Goal: Task Accomplishment & Management: Complete application form

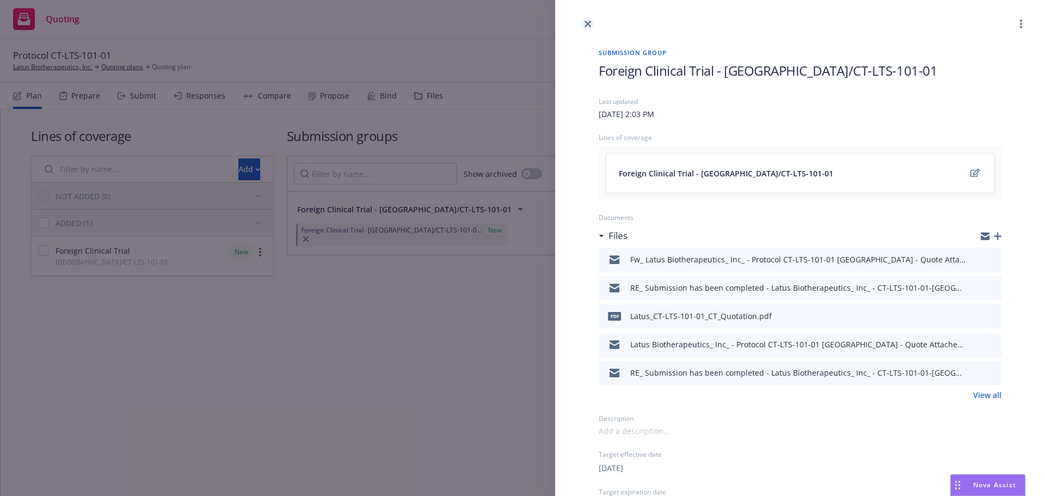
click at [590, 19] on link "close" at bounding box center [587, 23] width 13 height 13
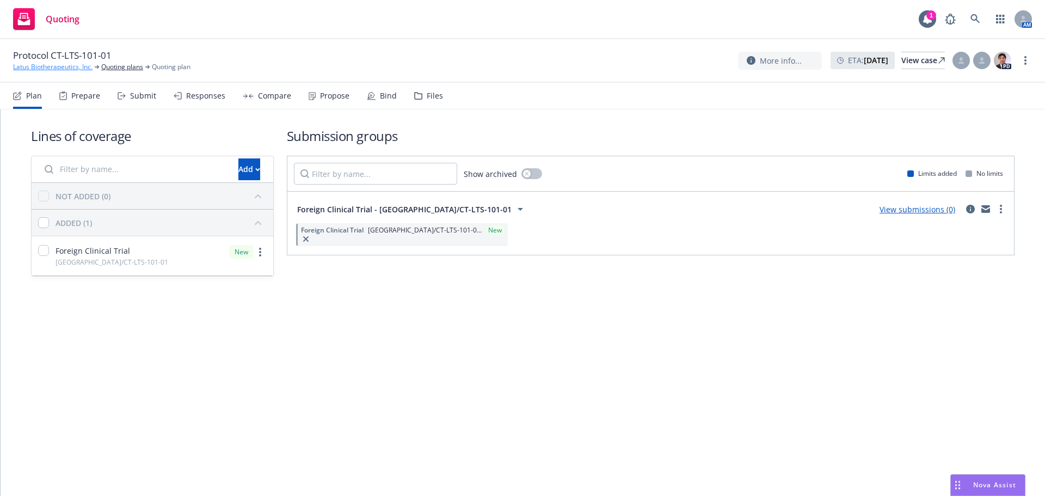
click at [43, 66] on link "Latus Biotherapeutics, Inc." at bounding box center [52, 67] width 79 height 10
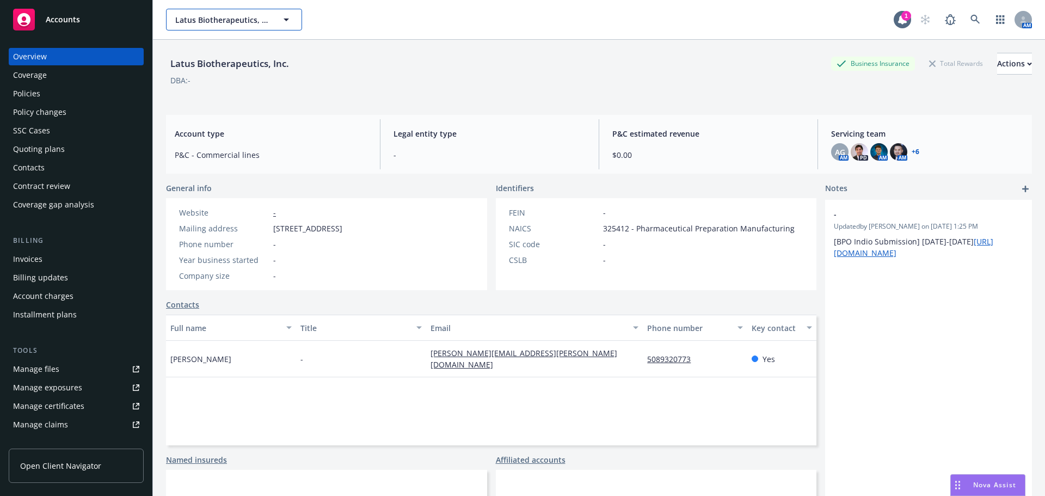
click at [232, 17] on span "Latus Biotherapeutics, Inc." at bounding box center [222, 19] width 94 height 11
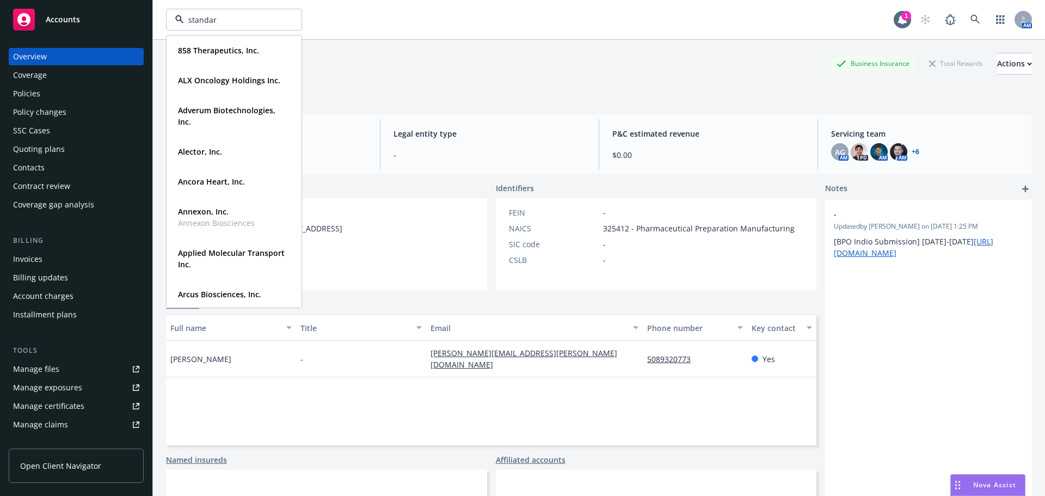
type input "standard"
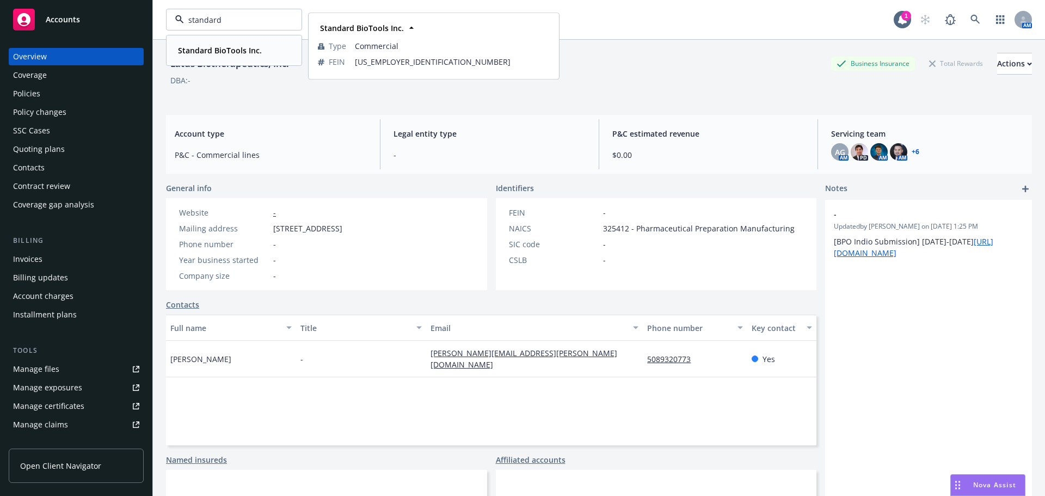
click at [219, 45] on span "Standard BioTools Inc." at bounding box center [220, 50] width 84 height 11
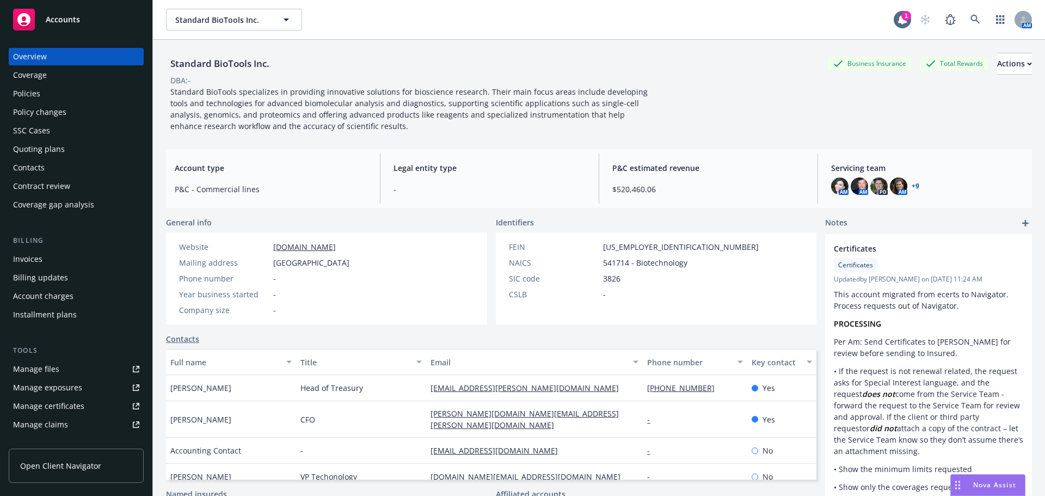
click at [57, 262] on div "Invoices" at bounding box center [76, 258] width 126 height 17
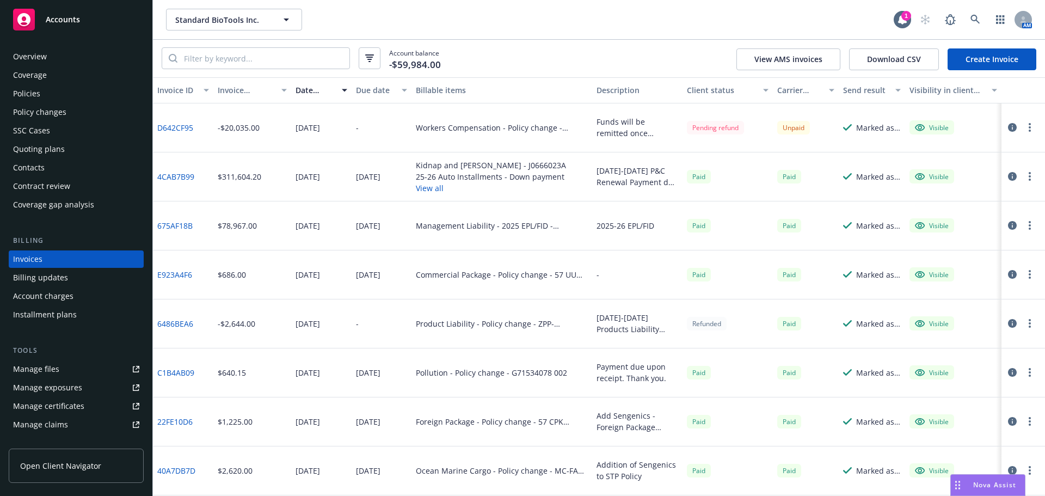
click at [430, 187] on button "View all" at bounding box center [491, 187] width 150 height 11
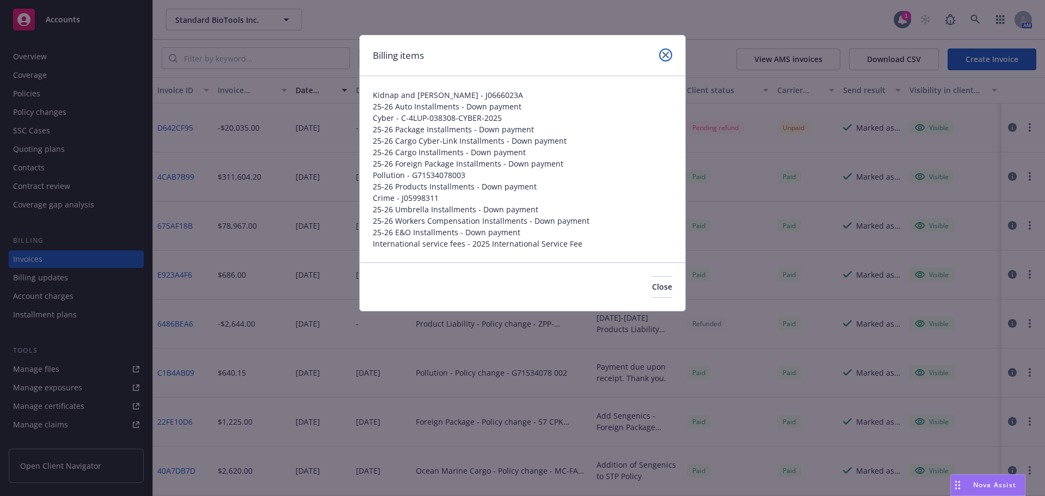
click at [671, 57] on link "close" at bounding box center [665, 54] width 13 height 13
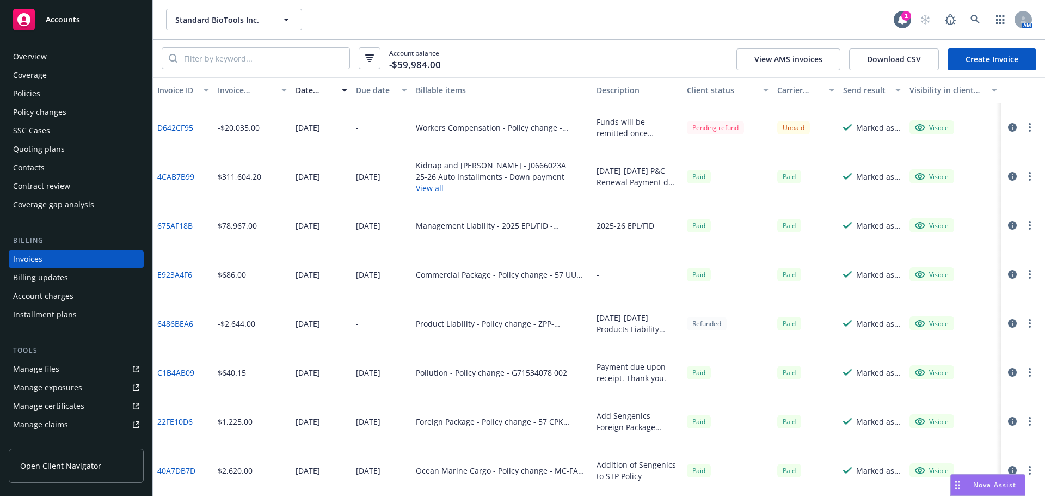
click at [61, 315] on div "Installment plans" at bounding box center [45, 314] width 64 height 17
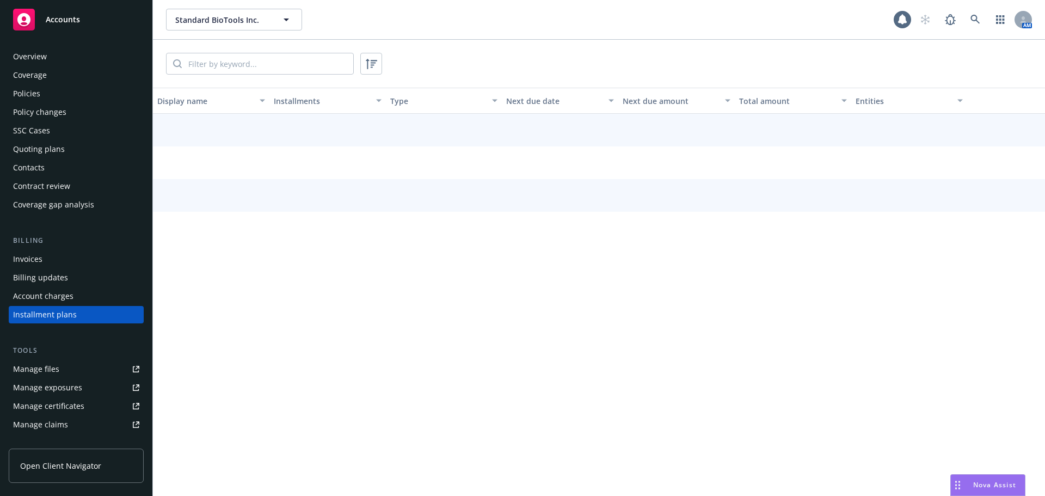
scroll to position [50, 0]
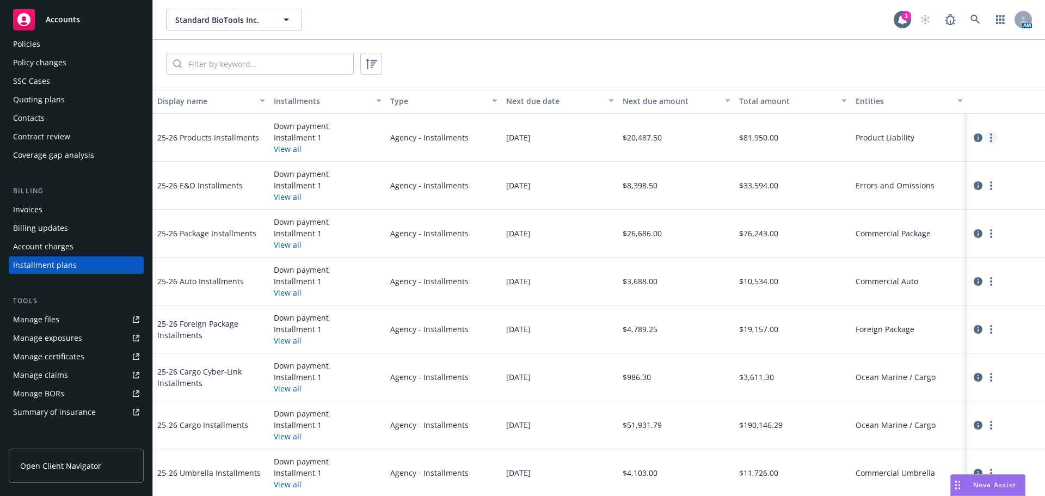
click at [985, 144] on link "more" at bounding box center [991, 137] width 13 height 13
click at [938, 120] on div "Product Liability" at bounding box center [909, 138] width 116 height 48
click at [974, 138] on icon "circleInformation" at bounding box center [978, 137] width 9 height 9
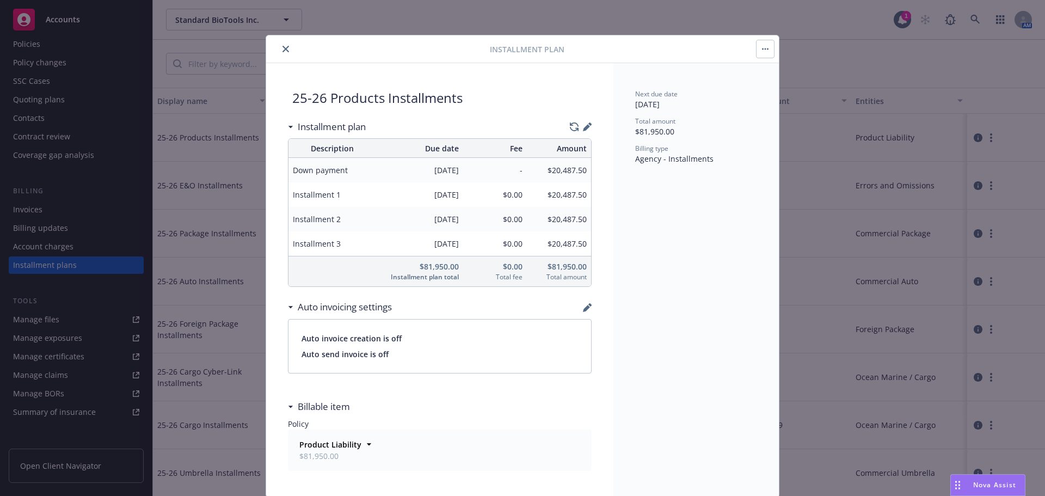
scroll to position [36, 0]
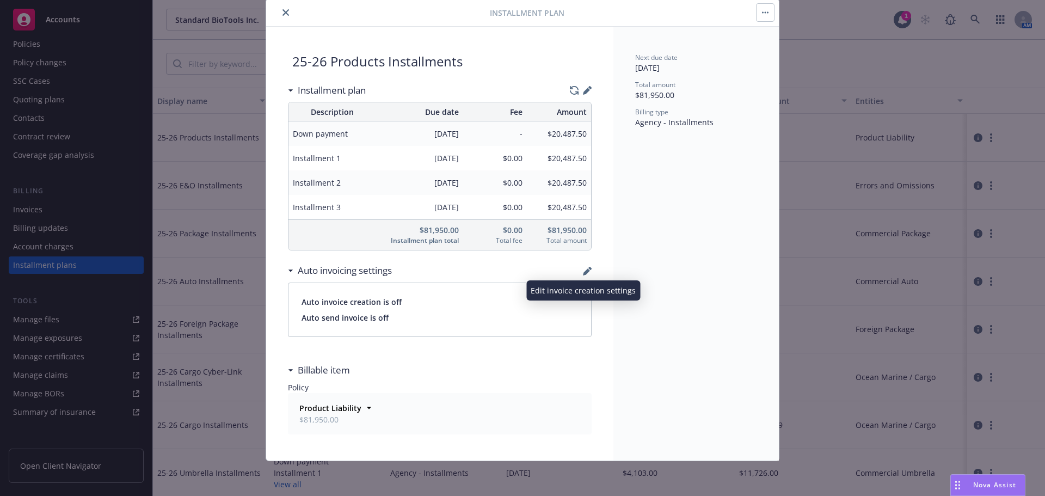
click at [586, 271] on icon "button" at bounding box center [587, 271] width 9 height 9
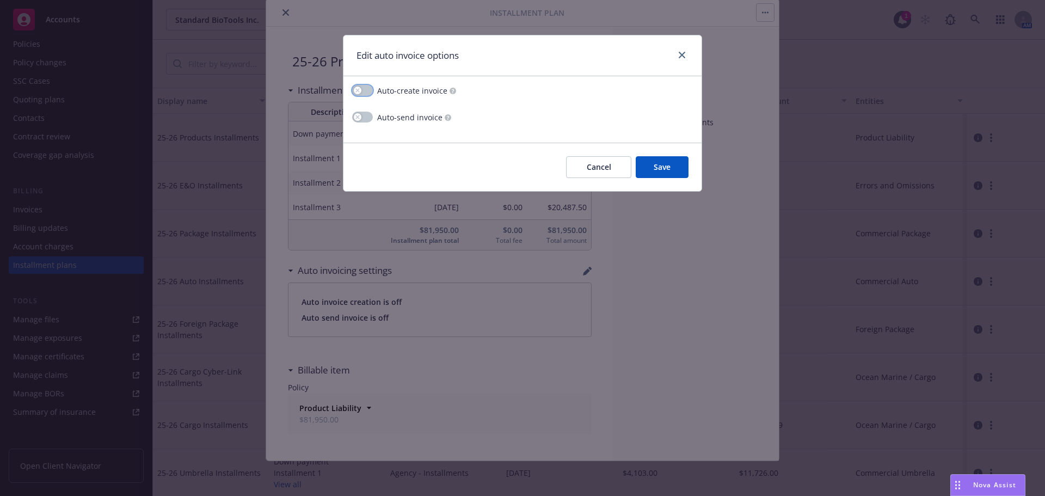
click at [358, 89] on icon "button" at bounding box center [357, 90] width 4 height 4
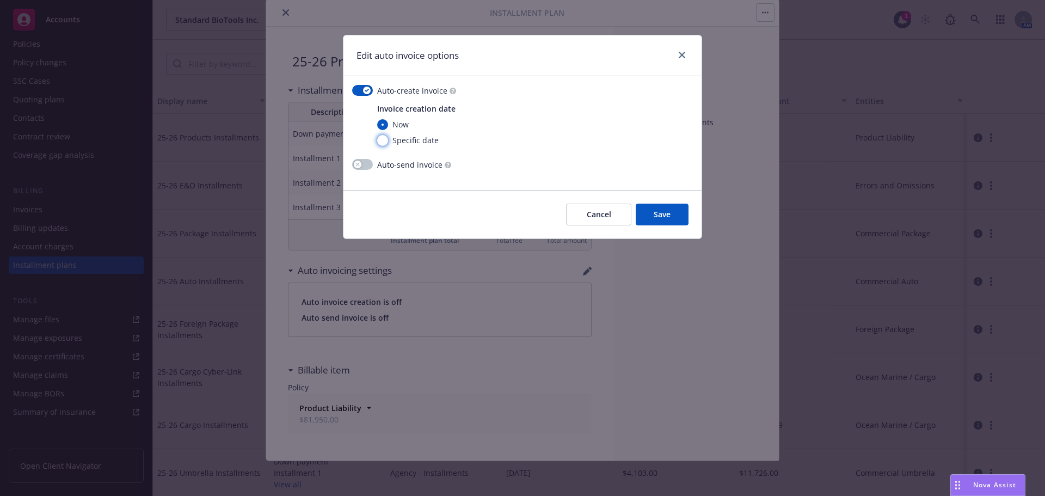
click at [382, 143] on input "Specific date" at bounding box center [382, 140] width 11 height 11
radio input "true"
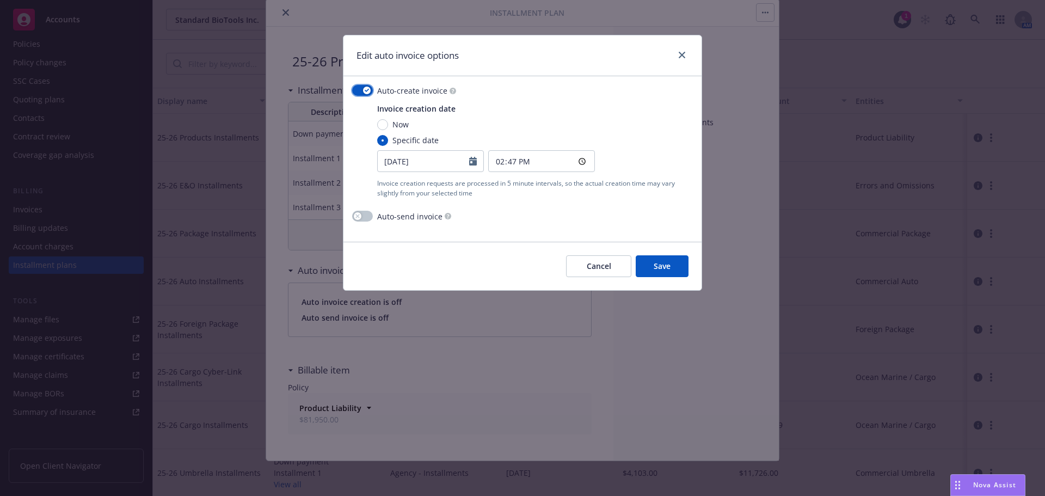
click at [358, 90] on button "button" at bounding box center [362, 90] width 21 height 11
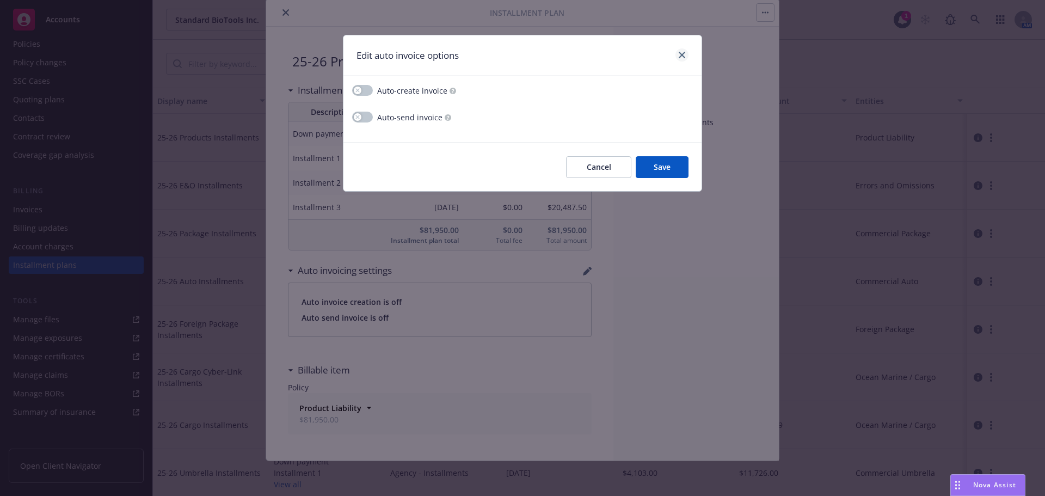
click at [687, 54] on div "Edit auto invoice options" at bounding box center [522, 55] width 358 height 41
click at [685, 53] on icon "close" at bounding box center [682, 55] width 7 height 7
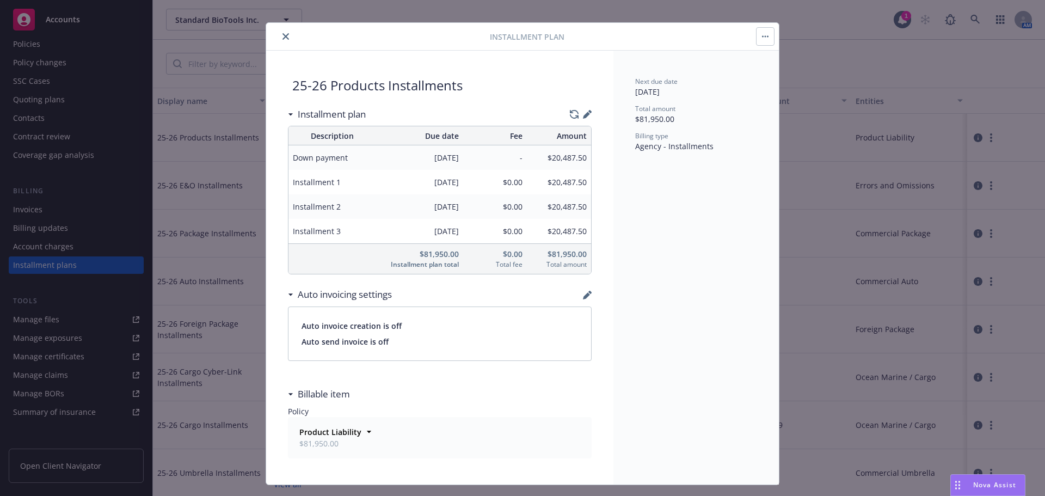
scroll to position [0, 0]
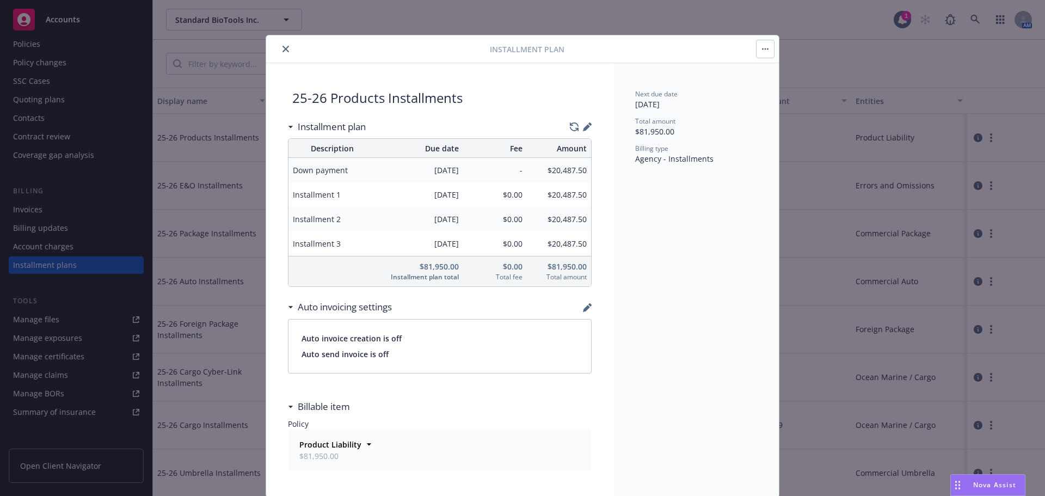
click at [284, 48] on icon "close" at bounding box center [285, 49] width 7 height 7
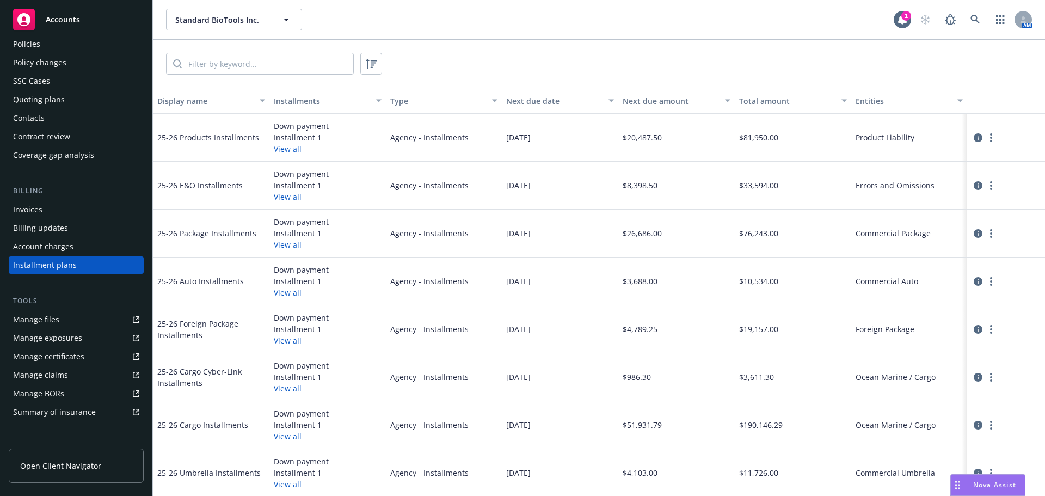
click at [69, 204] on div "Invoices" at bounding box center [76, 209] width 126 height 17
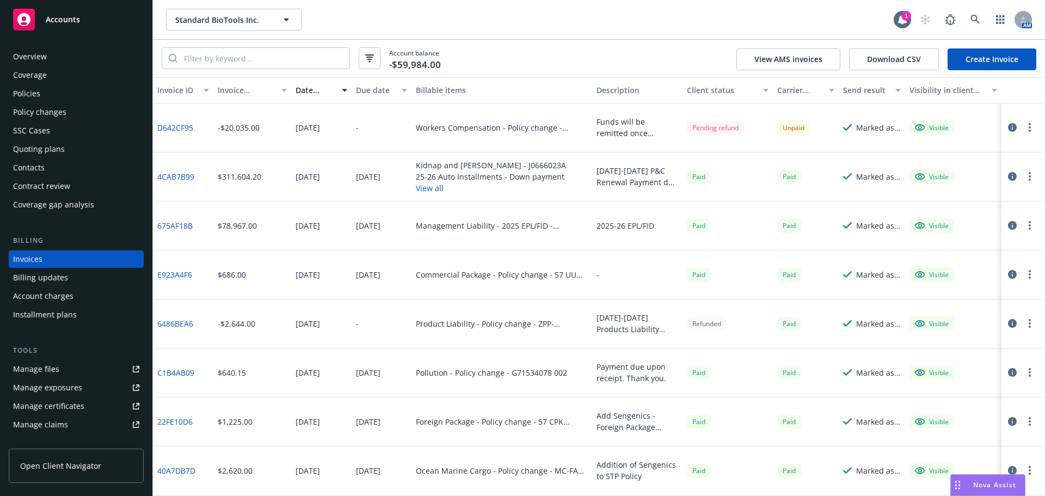
click at [974, 56] on link "Create Invoice" at bounding box center [992, 59] width 89 height 22
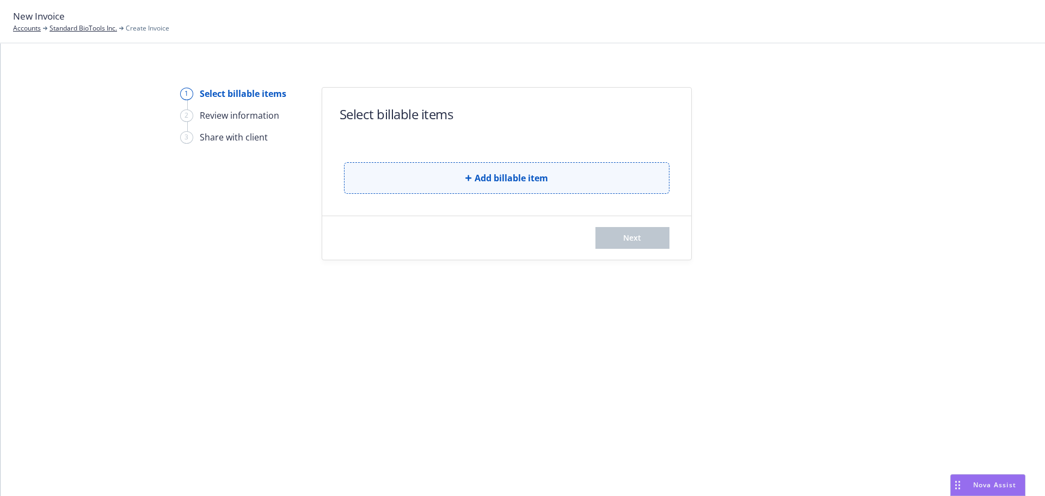
click at [398, 171] on button "Add billable item" at bounding box center [506, 178] width 325 height 32
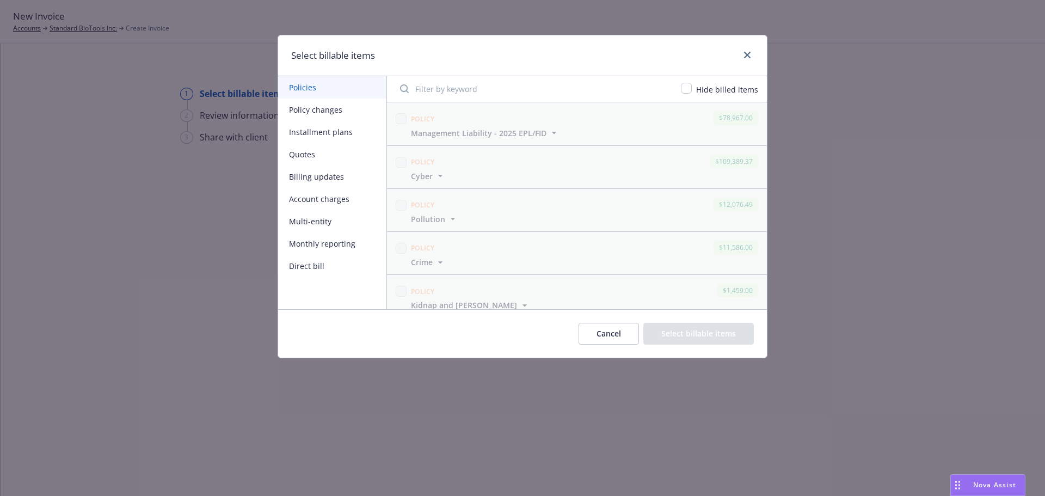
click at [302, 126] on button "Installment plans" at bounding box center [332, 132] width 108 height 22
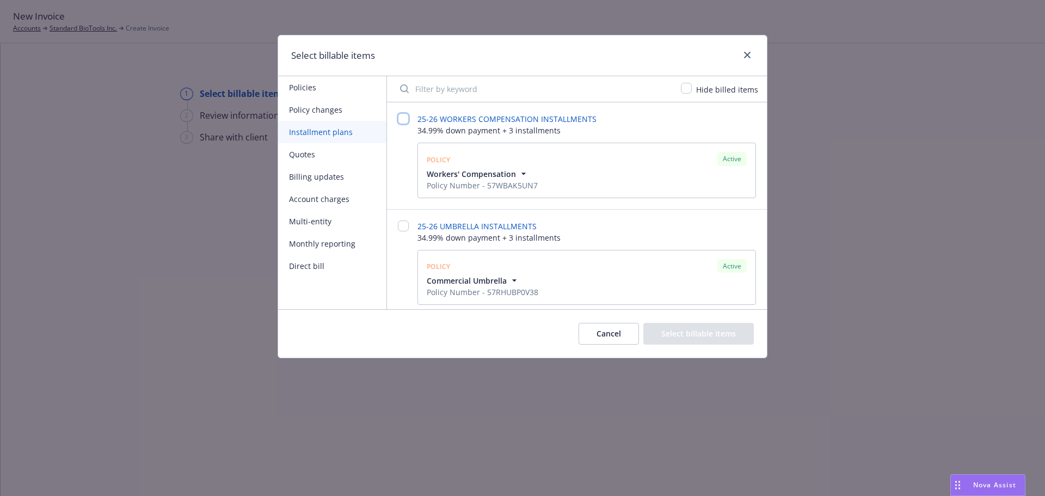
click at [404, 117] on input "checkbox" at bounding box center [403, 118] width 11 height 11
checkbox input "false"
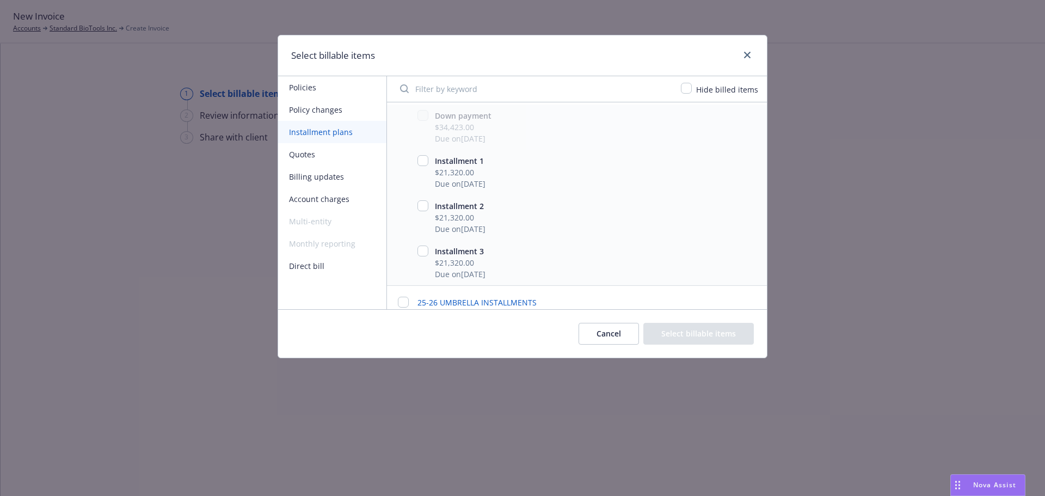
scroll to position [109, 0]
click at [427, 156] on input "checkbox" at bounding box center [422, 156] width 11 height 11
checkbox input "true"
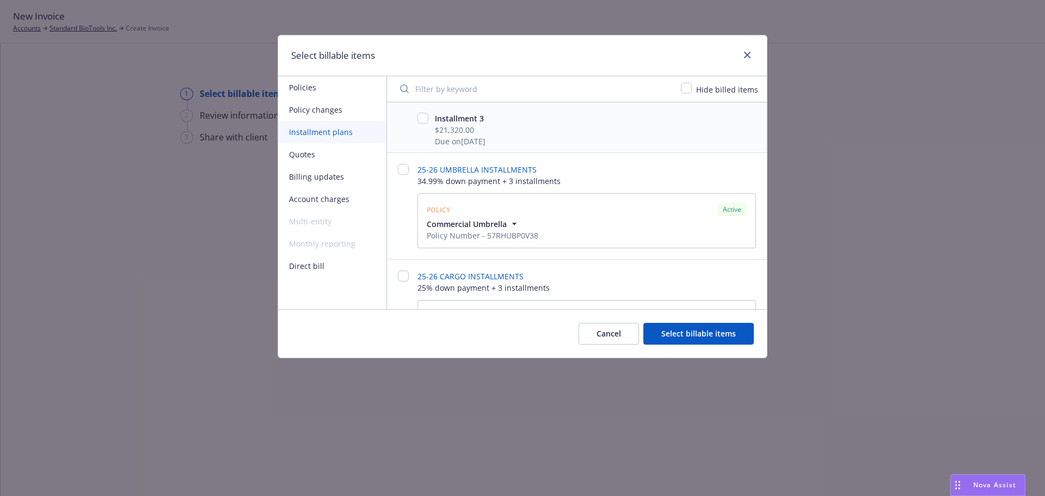
scroll to position [272, 0]
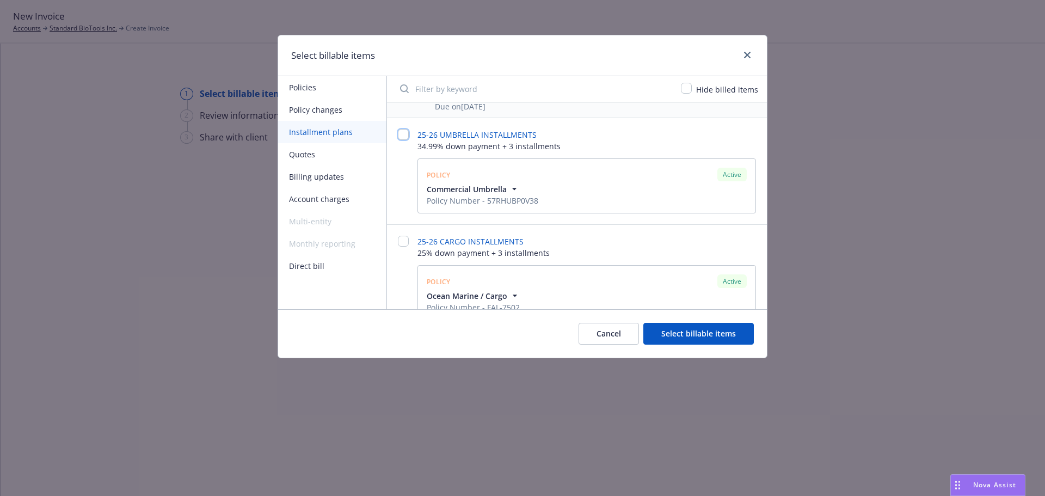
click at [398, 131] on input "checkbox" at bounding box center [403, 134] width 11 height 11
checkbox input "false"
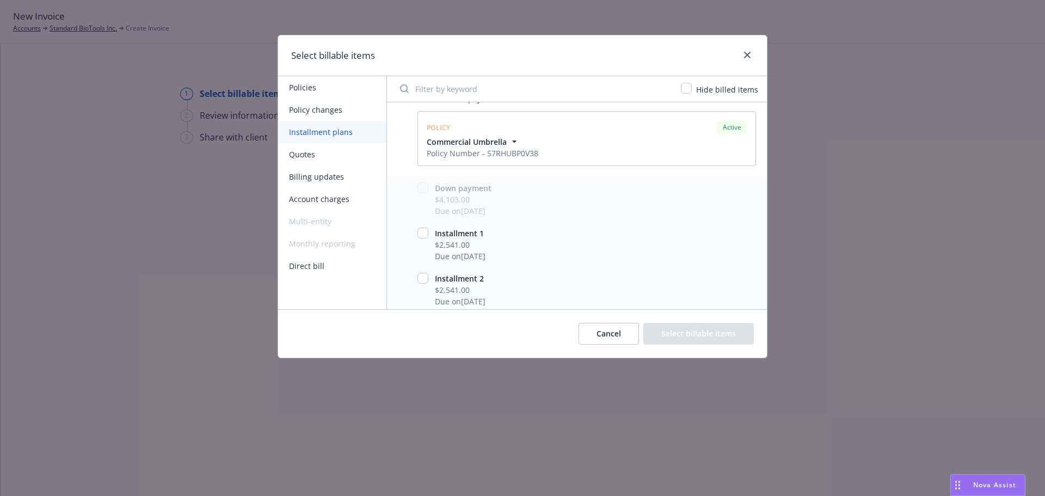
scroll to position [381, 0]
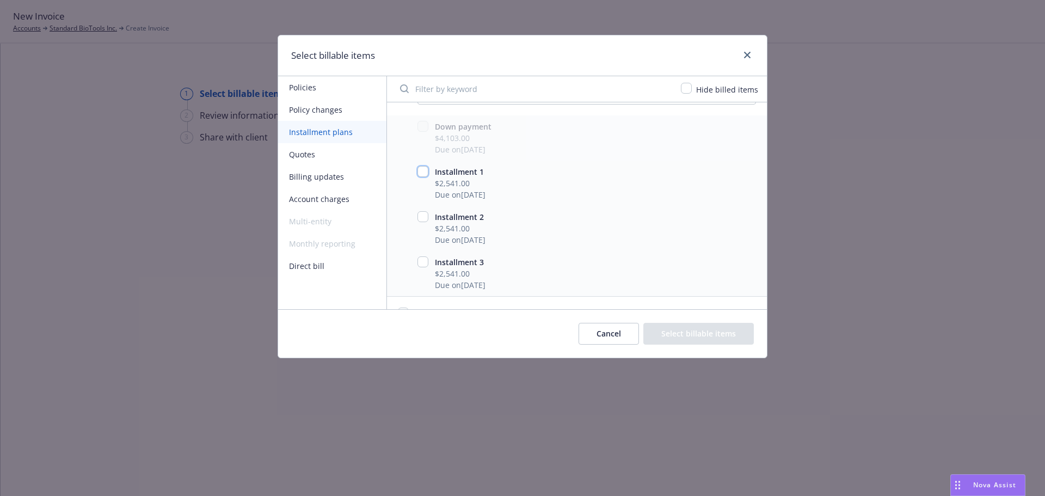
click at [425, 171] on input "checkbox" at bounding box center [422, 171] width 11 height 11
checkbox input "true"
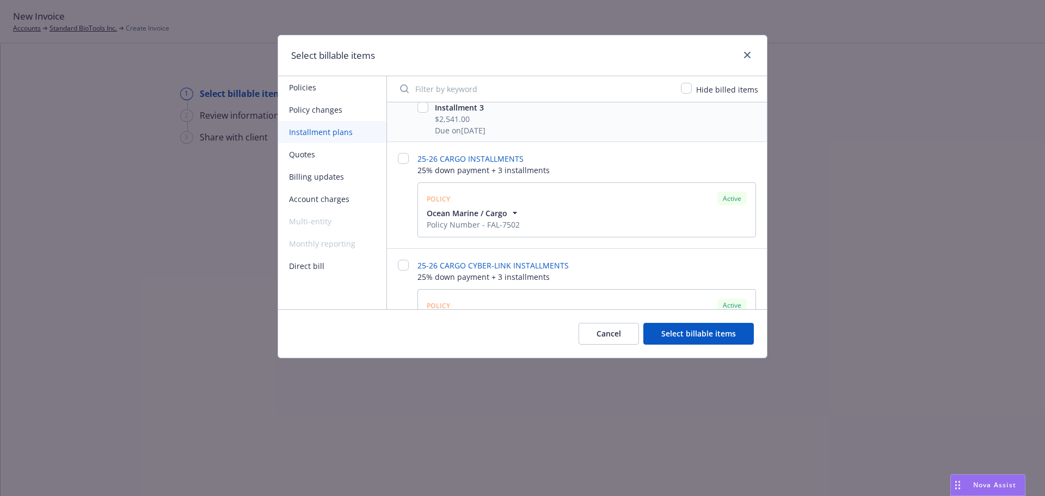
scroll to position [544, 0]
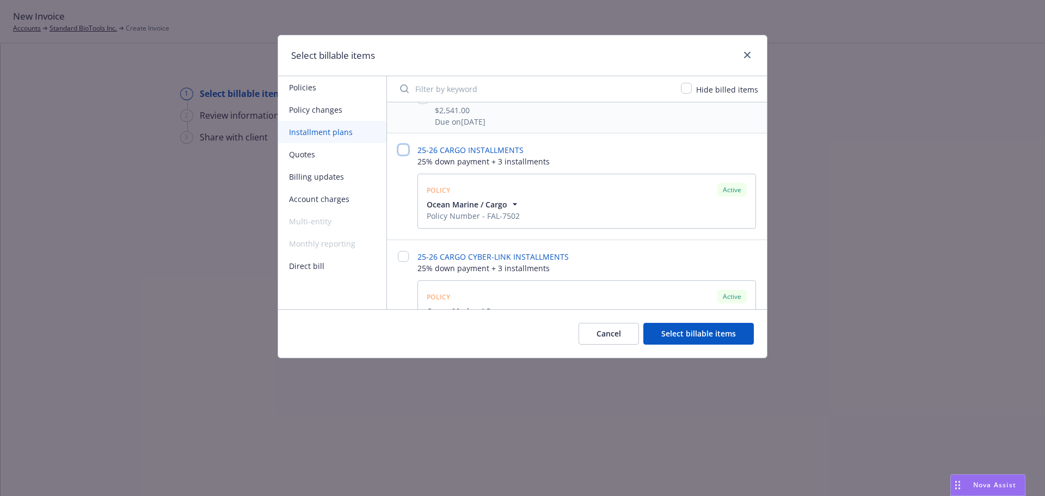
click at [401, 148] on input "checkbox" at bounding box center [403, 149] width 11 height 11
checkbox input "false"
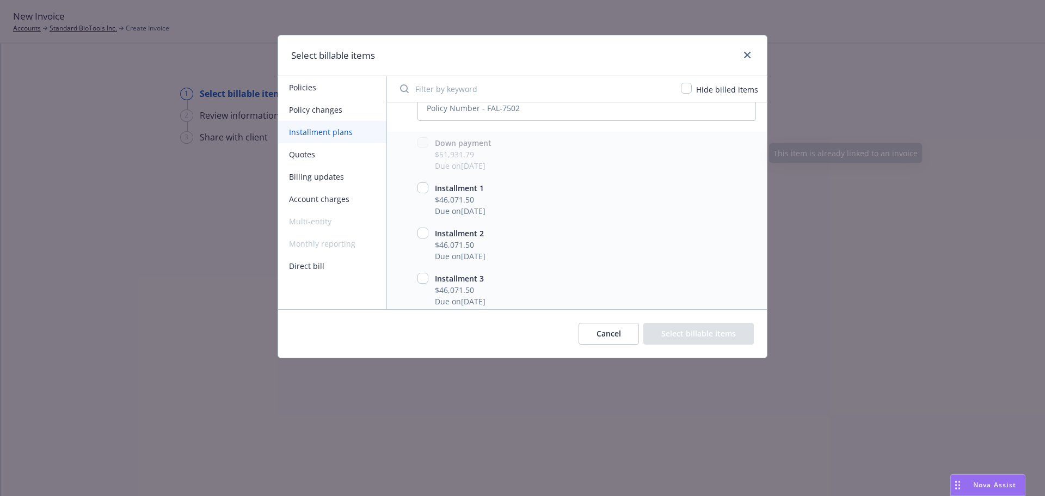
scroll to position [653, 0]
click at [418, 185] on input "checkbox" at bounding box center [422, 186] width 11 height 11
checkbox input "true"
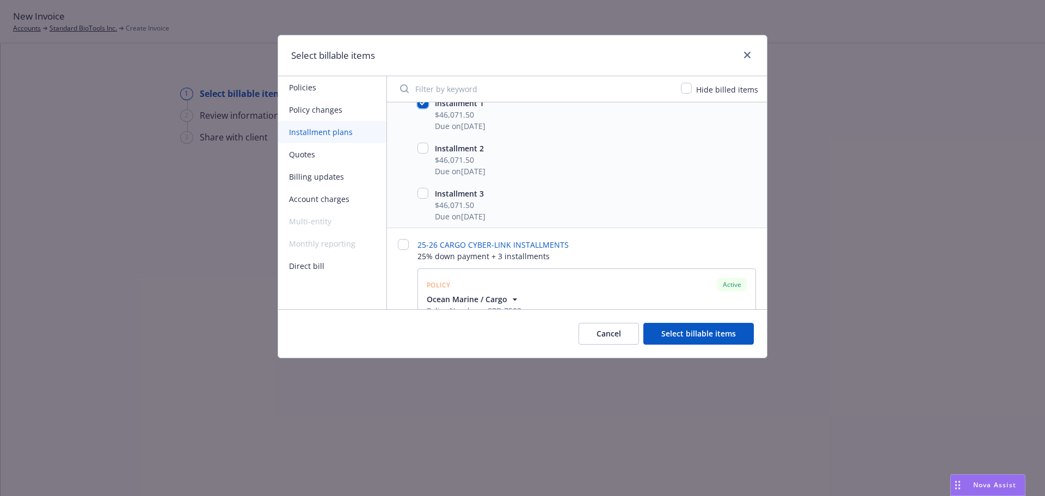
scroll to position [816, 0]
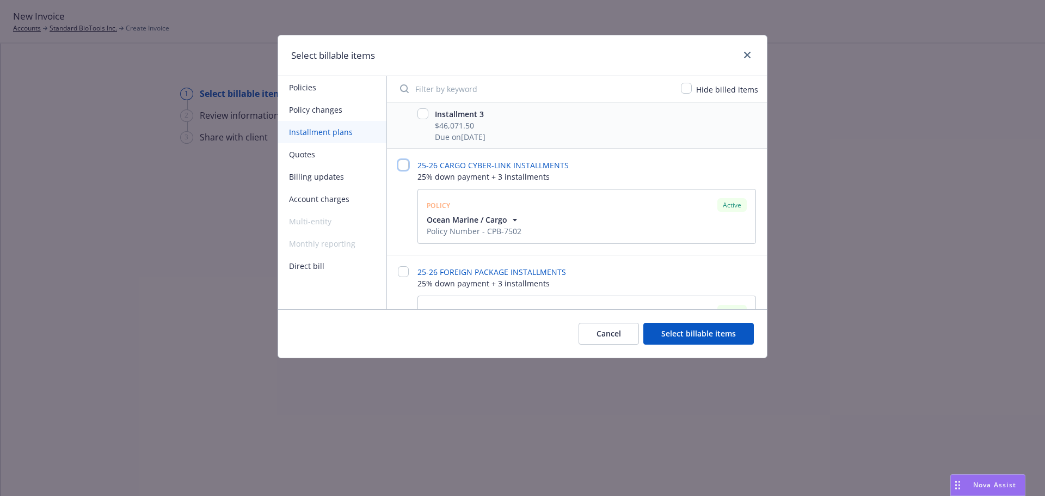
click at [405, 164] on input "checkbox" at bounding box center [403, 164] width 11 height 11
checkbox input "false"
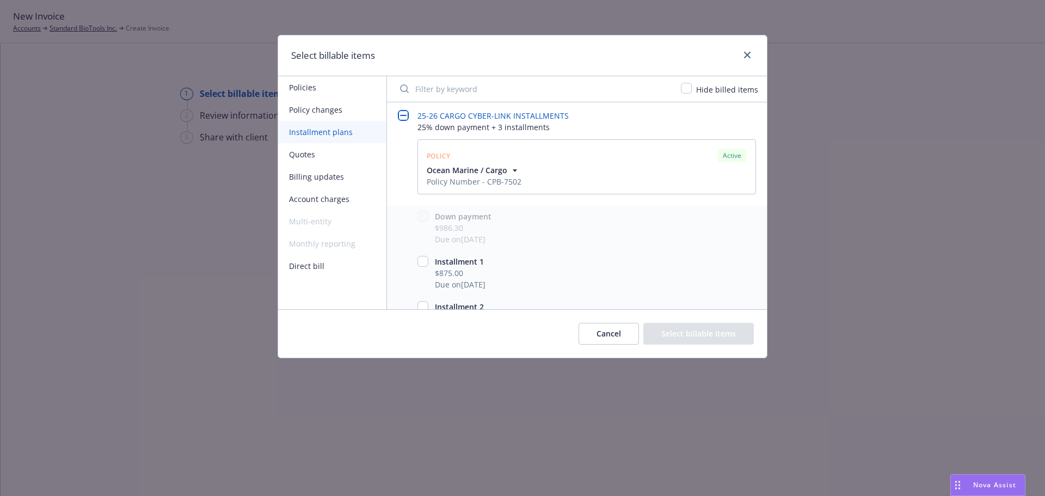
scroll to position [980, 0]
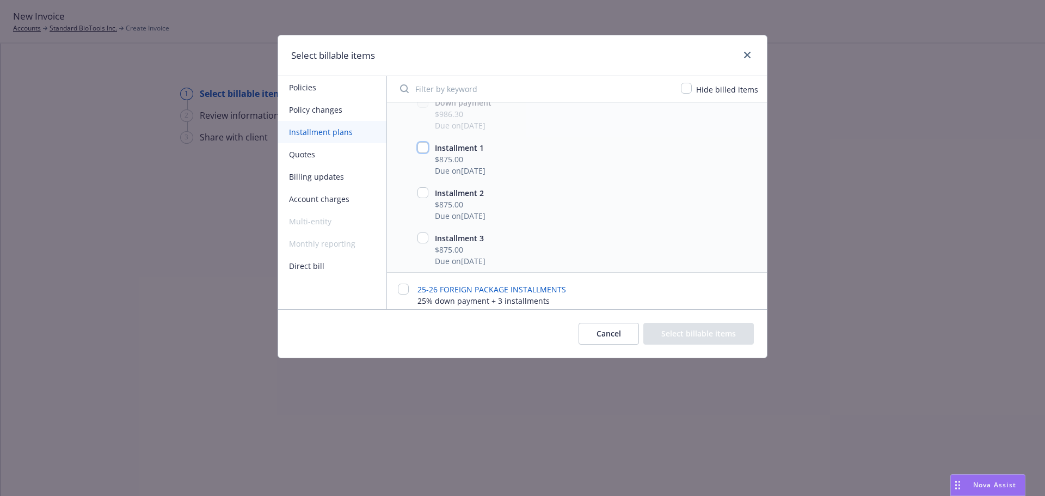
click at [424, 151] on input "checkbox" at bounding box center [422, 147] width 11 height 11
checkbox input "true"
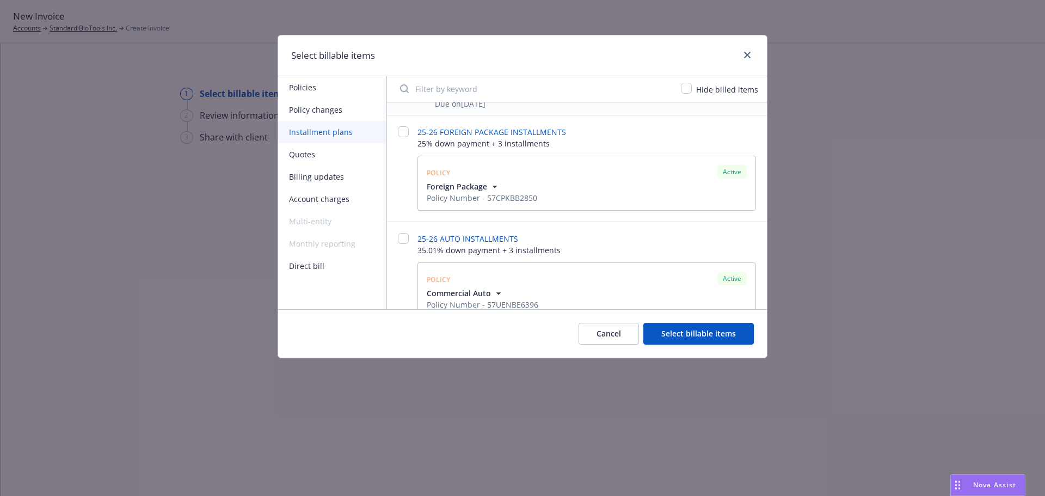
scroll to position [1143, 0]
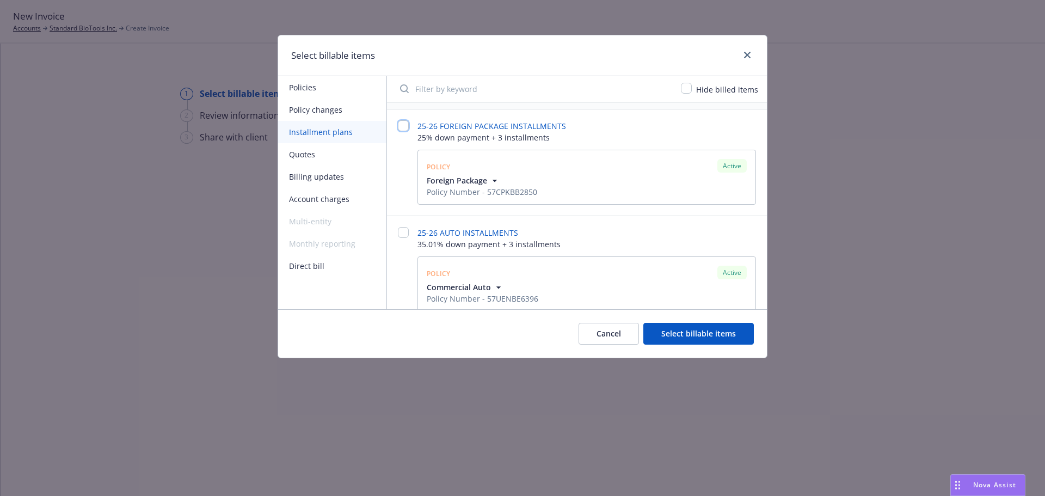
click at [403, 130] on input "checkbox" at bounding box center [403, 125] width 11 height 11
checkbox input "false"
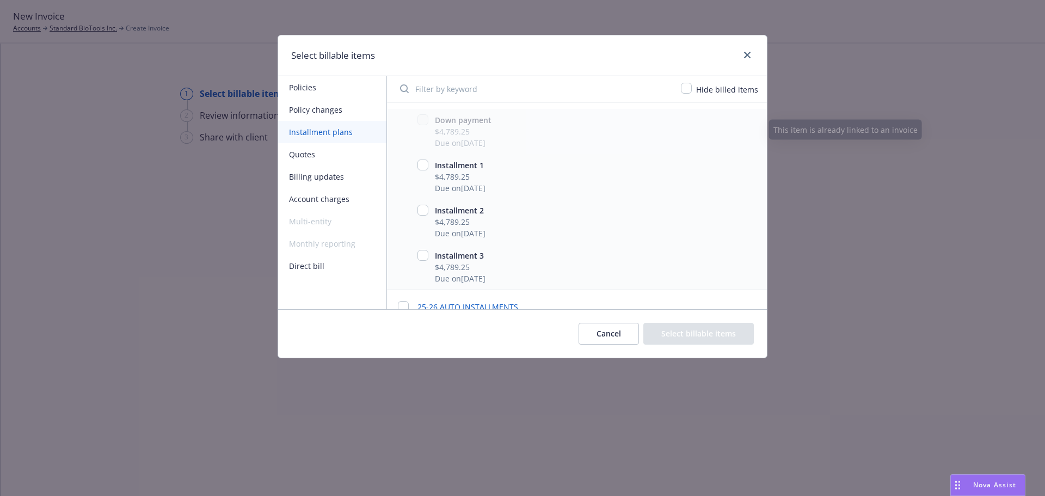
scroll to position [1252, 0]
click at [423, 159] on input "checkbox" at bounding box center [422, 162] width 11 height 11
checkbox input "true"
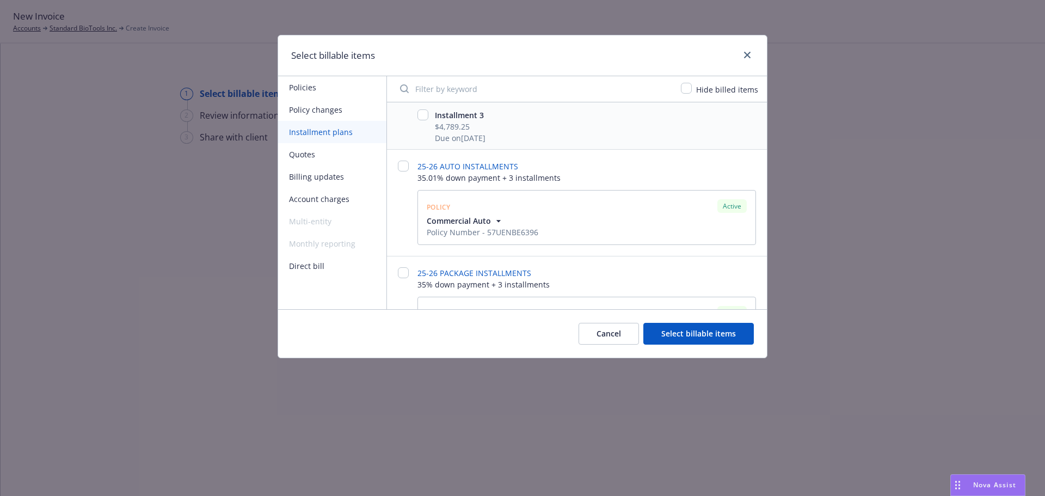
scroll to position [1415, 0]
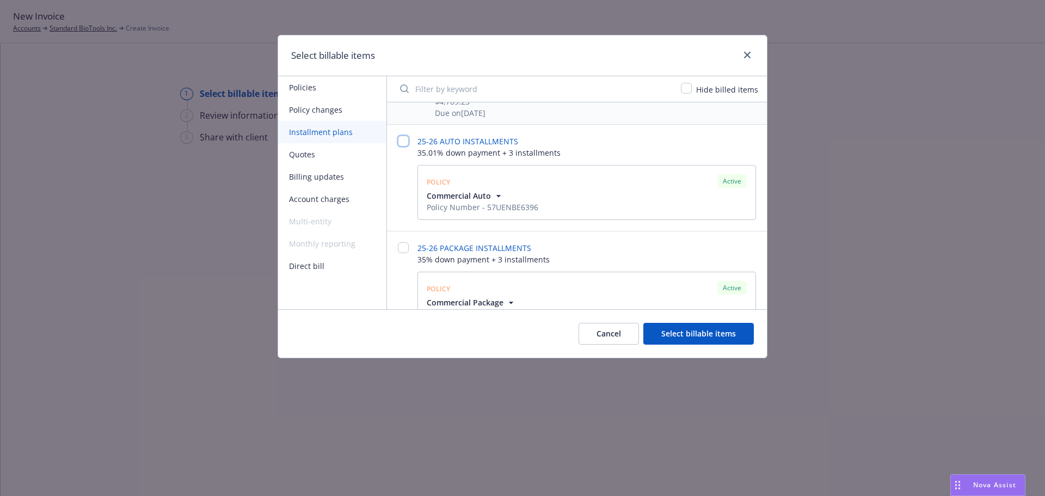
click at [405, 141] on input "checkbox" at bounding box center [403, 141] width 11 height 11
checkbox input "false"
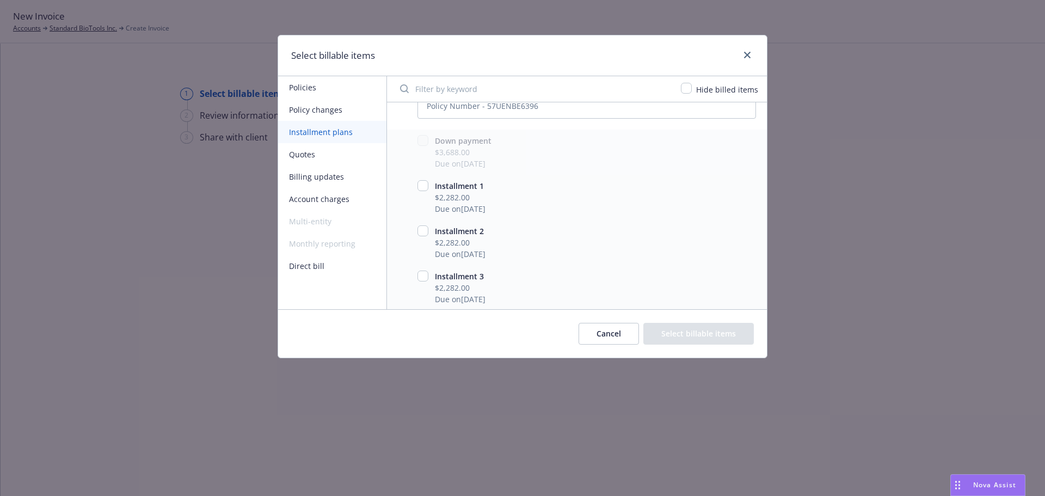
scroll to position [1524, 0]
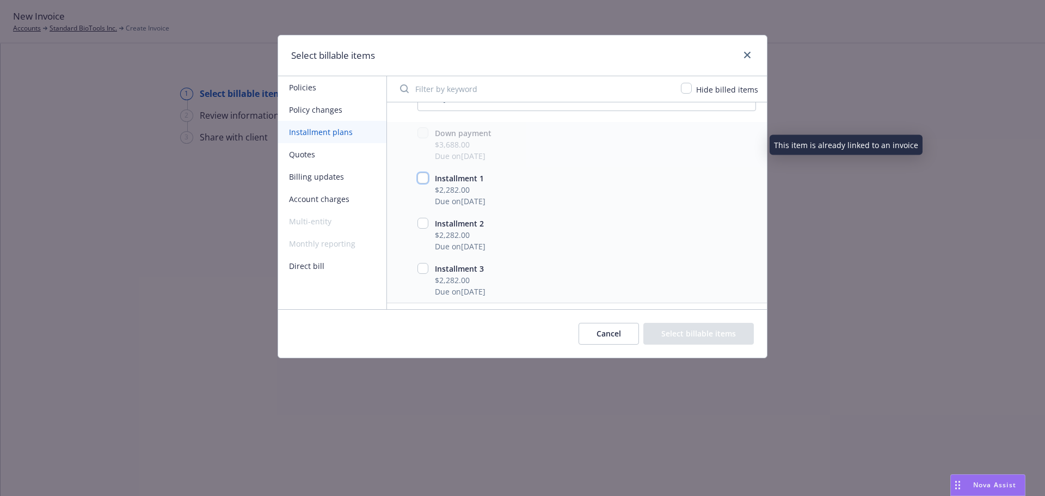
click at [422, 176] on input "checkbox" at bounding box center [422, 178] width 11 height 11
checkbox input "true"
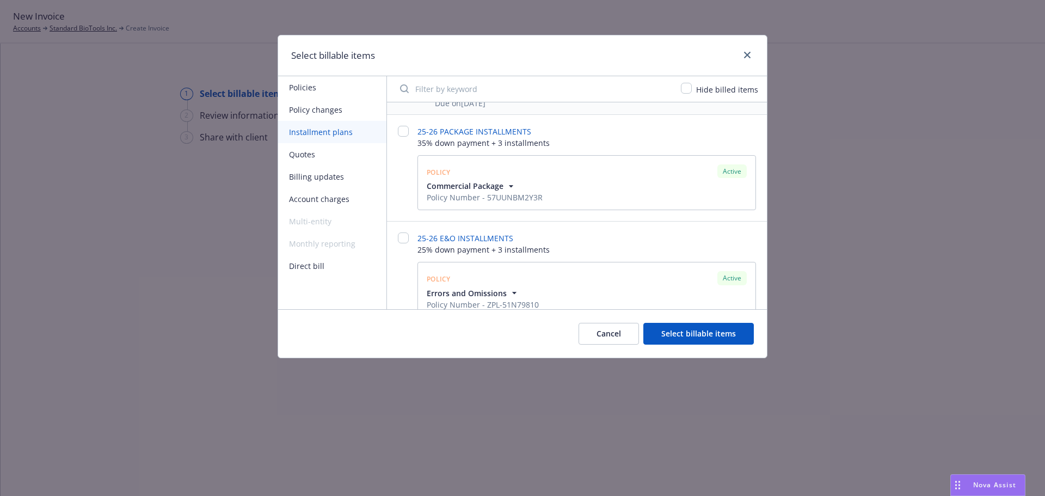
scroll to position [1687, 0]
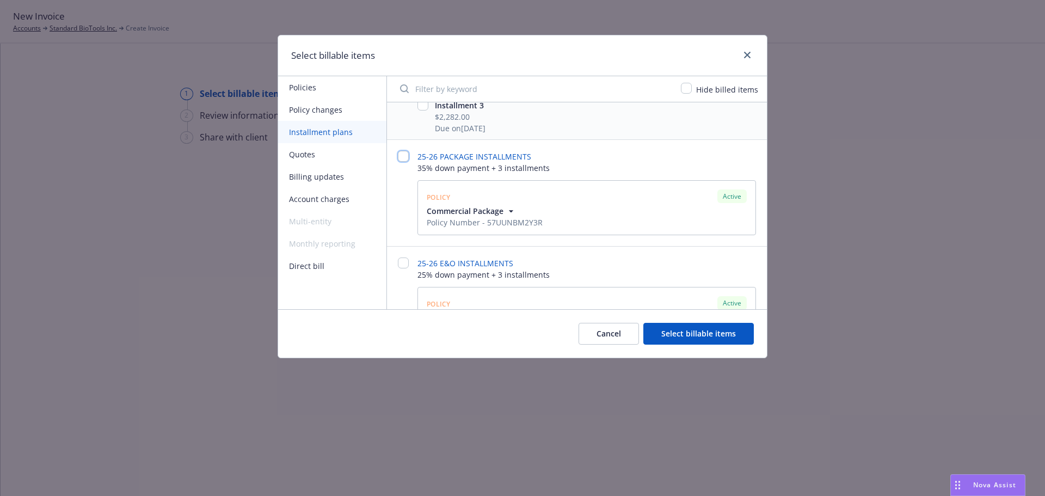
click at [403, 155] on input "checkbox" at bounding box center [403, 156] width 11 height 11
checkbox input "false"
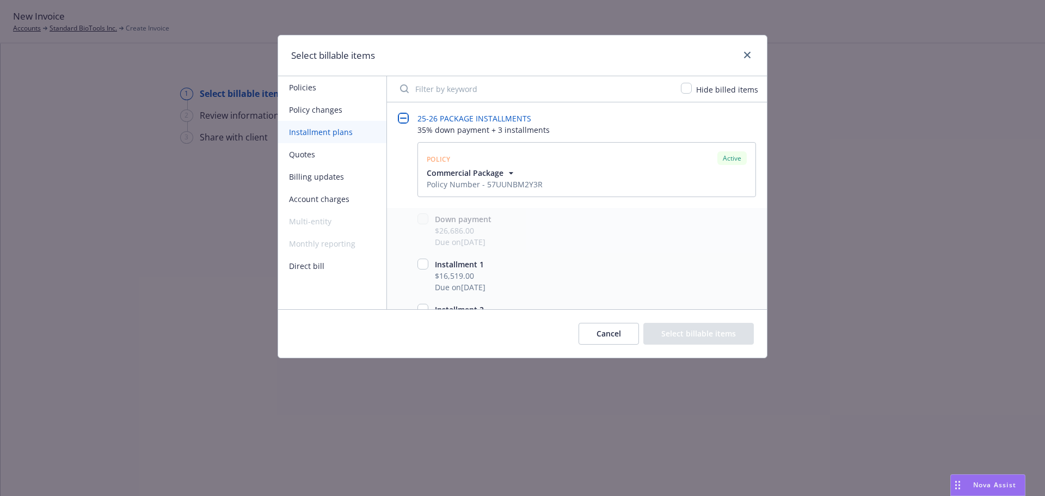
scroll to position [1742, 0]
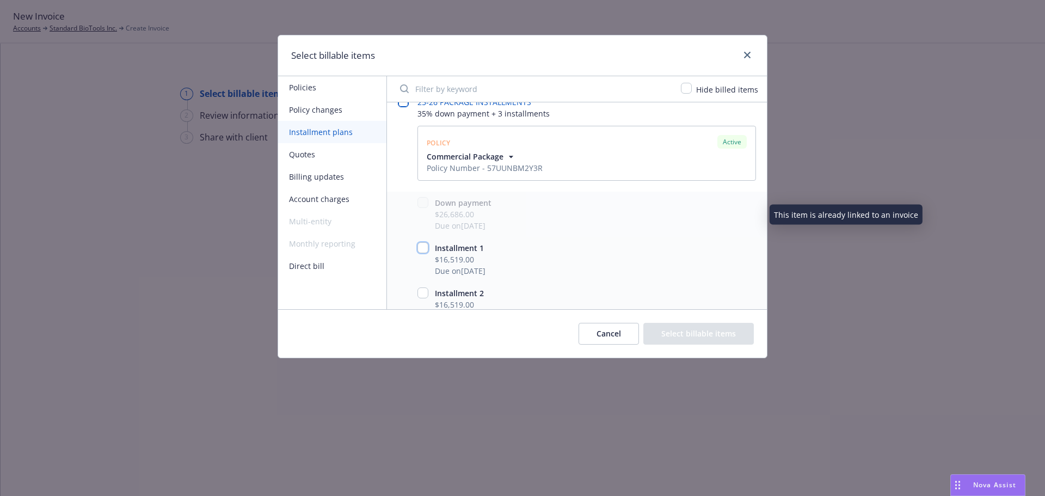
click at [423, 245] on input "checkbox" at bounding box center [422, 247] width 11 height 11
checkbox input "true"
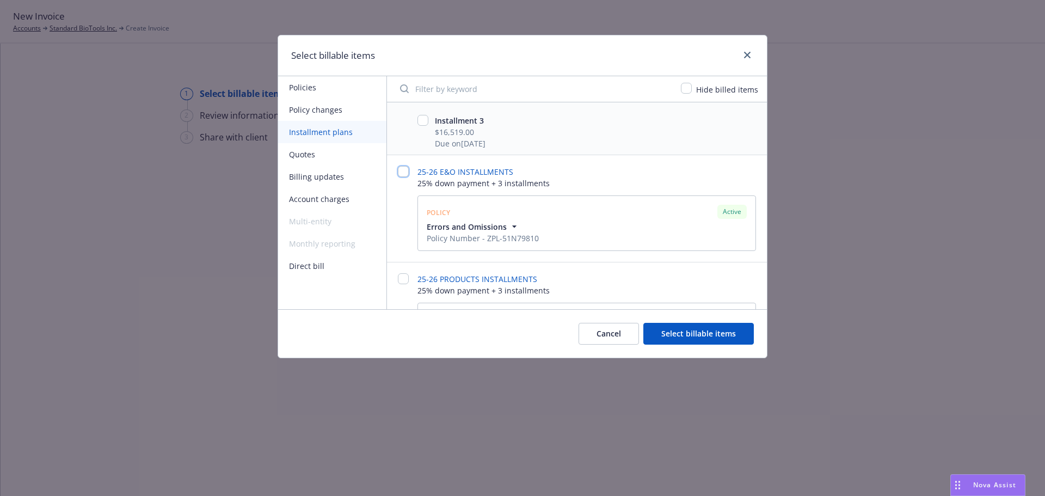
click at [399, 172] on input "checkbox" at bounding box center [403, 171] width 11 height 11
checkbox input "false"
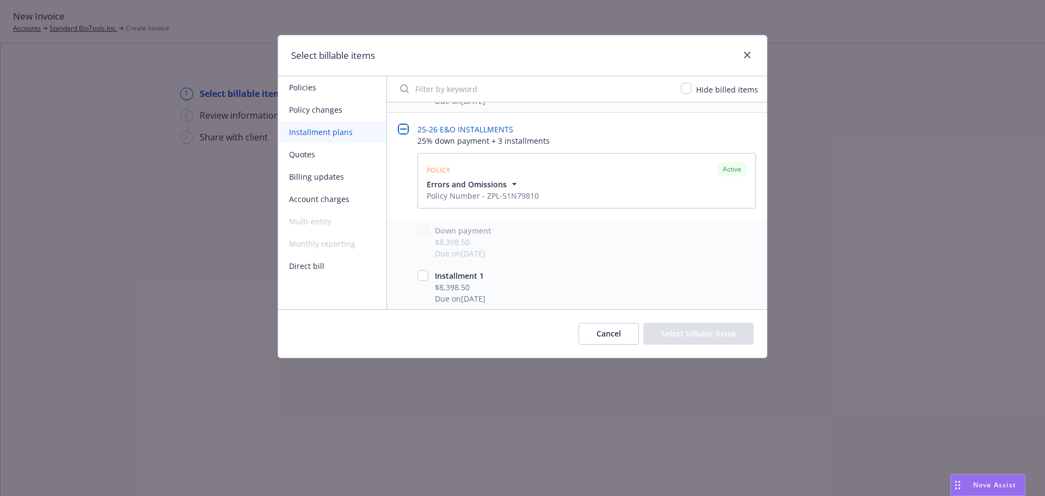
scroll to position [2068, 0]
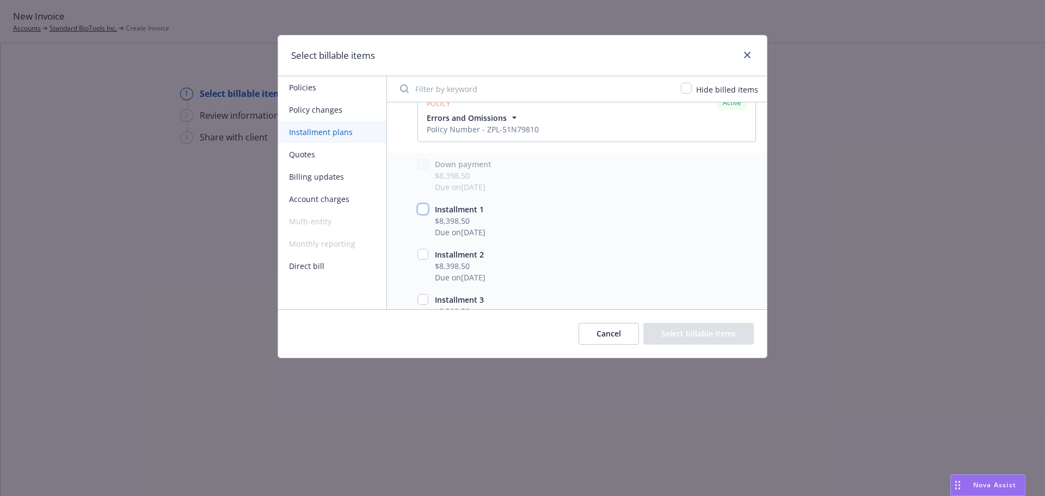
click at [420, 207] on input "checkbox" at bounding box center [422, 209] width 11 height 11
checkbox input "true"
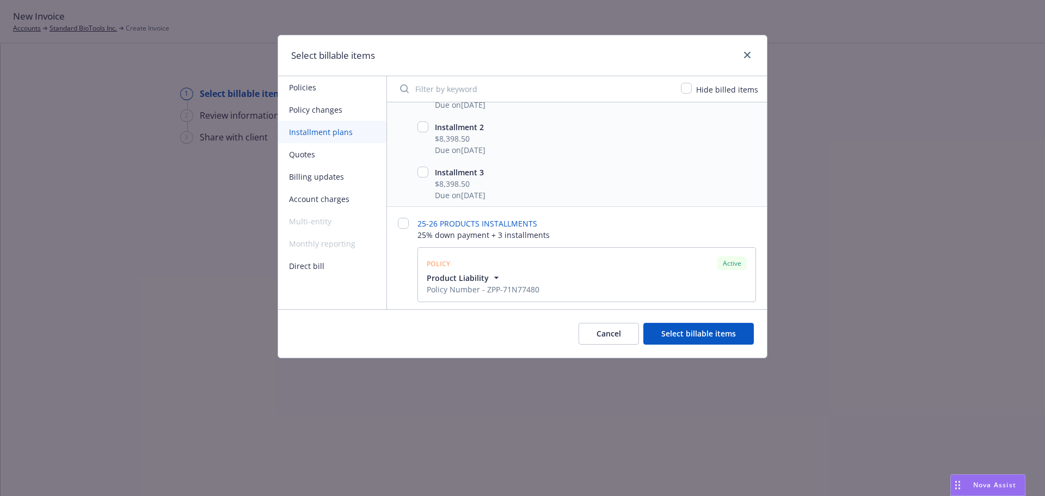
scroll to position [2199, 0]
click at [404, 218] on input "checkbox" at bounding box center [403, 219] width 11 height 11
checkbox input "false"
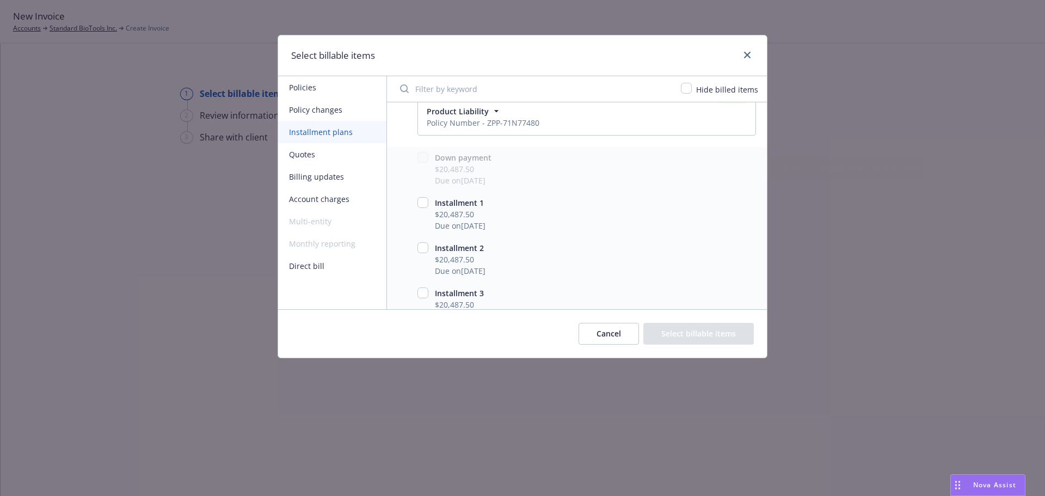
scroll to position [2363, 0]
click at [423, 201] on input "checkbox" at bounding box center [422, 201] width 11 height 11
checkbox input "true"
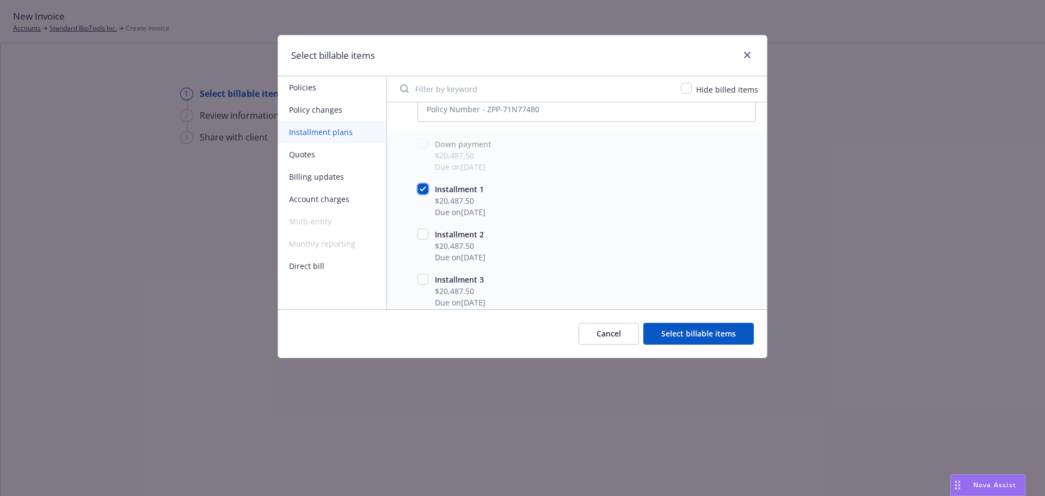
scroll to position [2380, 0]
click at [714, 329] on button "Select billable items" at bounding box center [698, 334] width 110 height 22
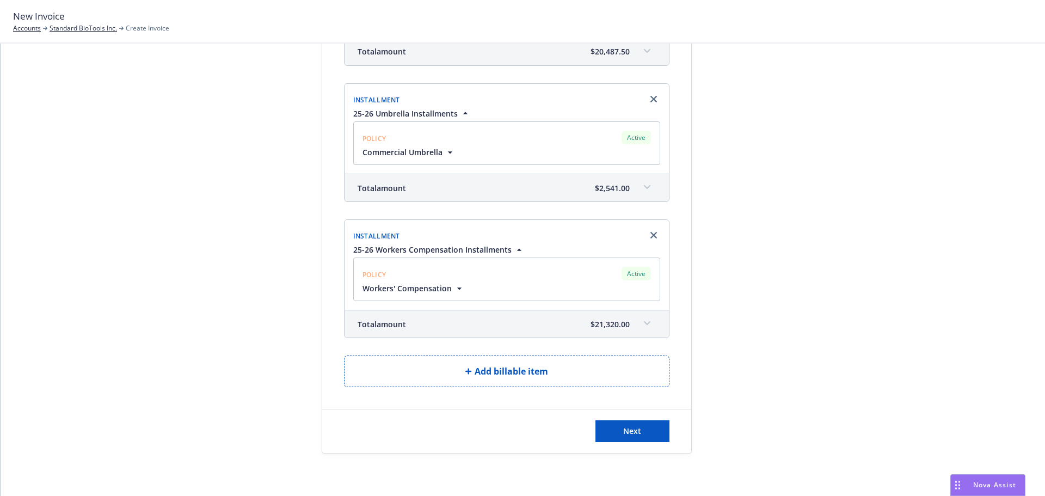
scroll to position [1016, 0]
click at [644, 426] on button "Next" at bounding box center [632, 430] width 74 height 22
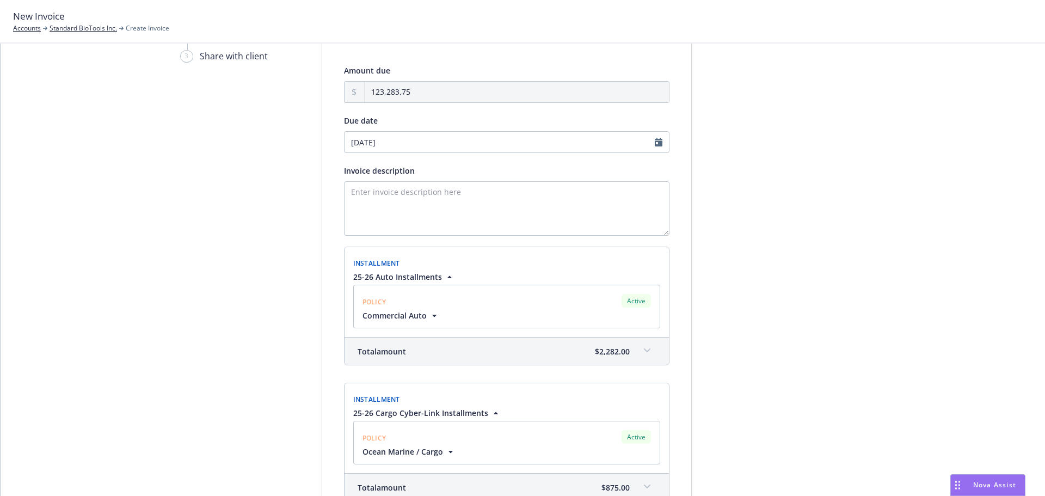
scroll to position [0, 0]
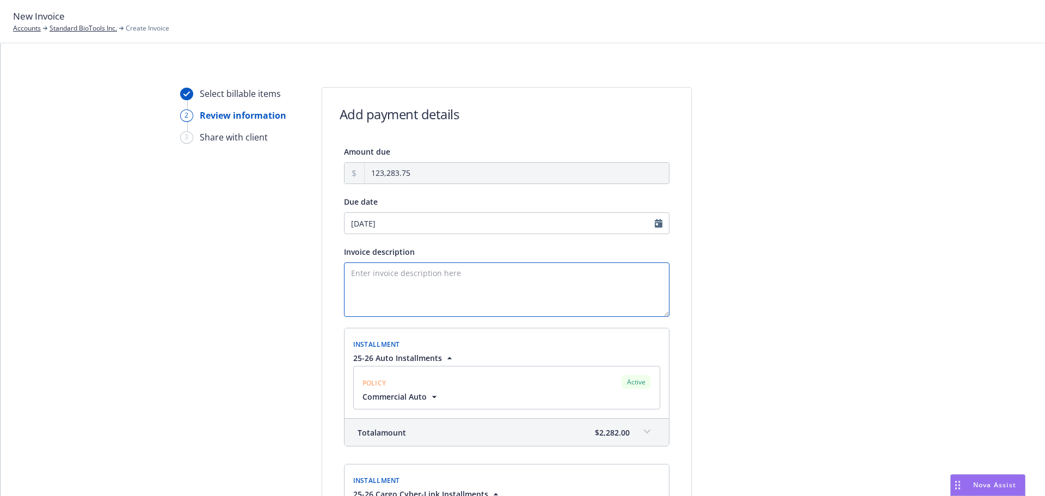
click at [391, 275] on textarea "Invoice description" at bounding box center [506, 289] width 325 height 54
click at [378, 274] on textarea "Invoice description" at bounding box center [506, 289] width 325 height 54
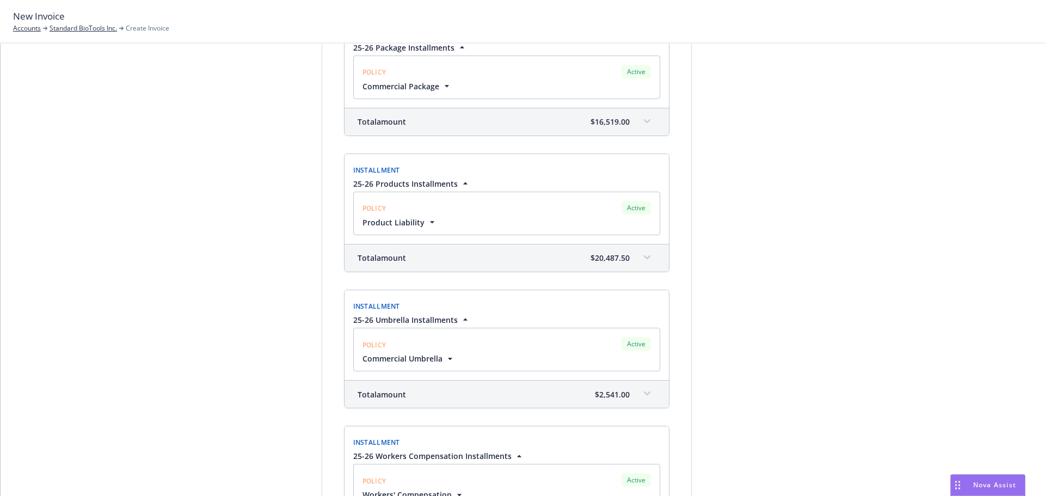
scroll to position [1149, 0]
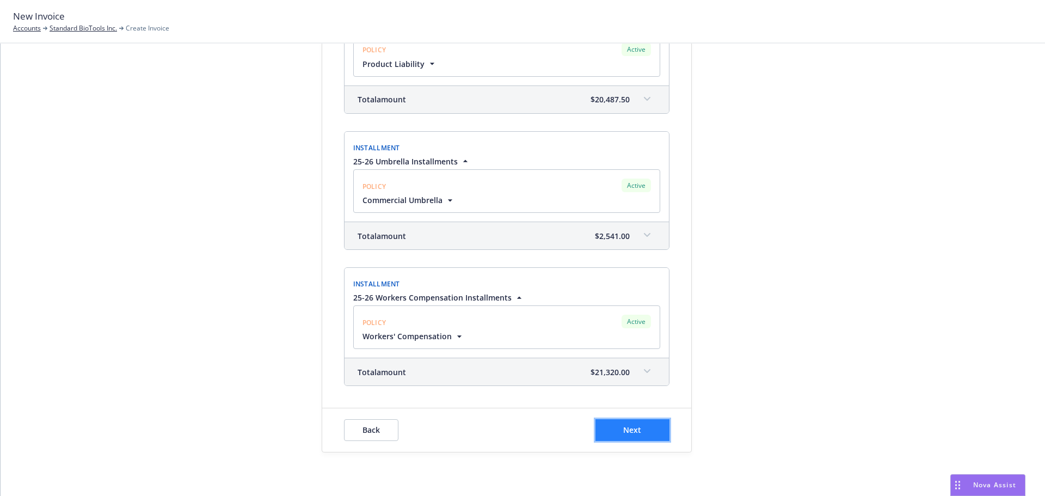
click at [613, 425] on button "Next" at bounding box center [632, 430] width 74 height 22
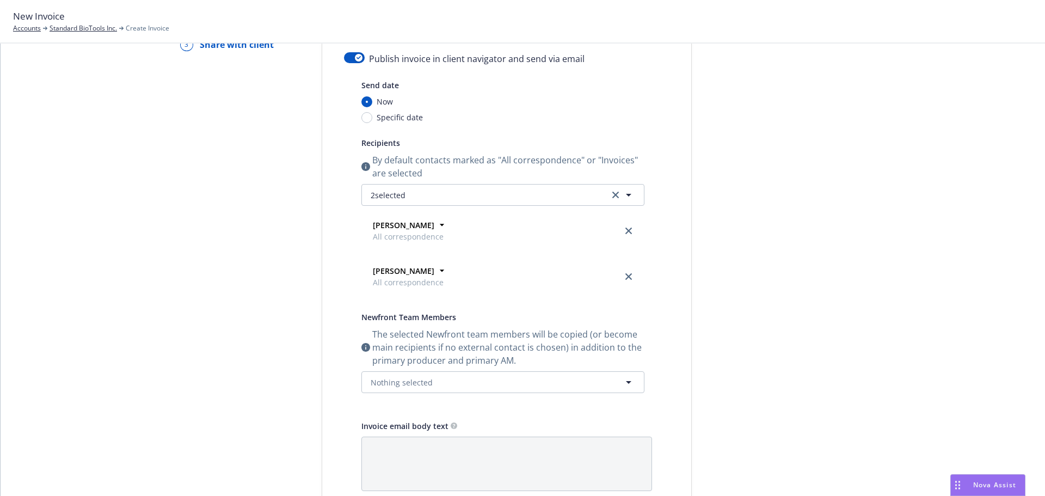
scroll to position [0, 0]
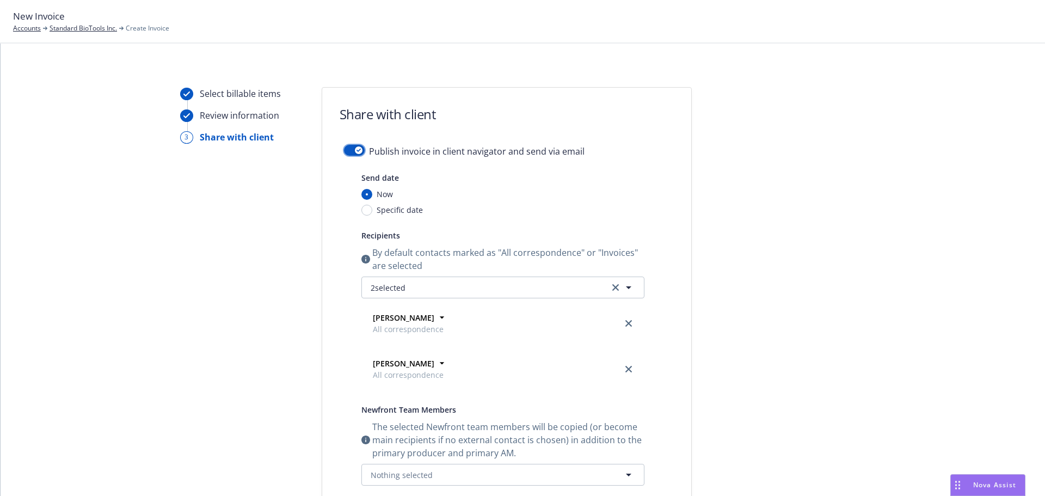
click at [344, 146] on button "button" at bounding box center [354, 150] width 21 height 11
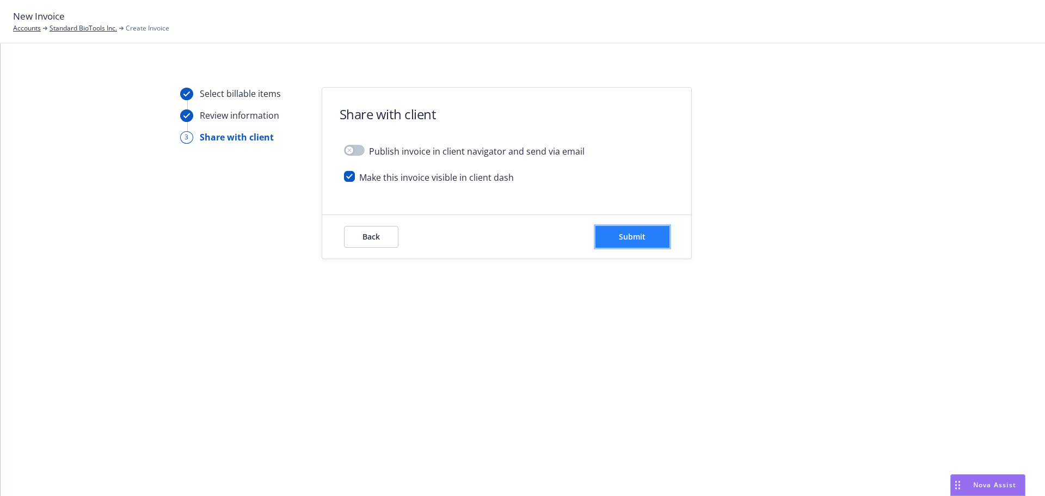
click at [617, 233] on button "Submit" at bounding box center [632, 237] width 74 height 22
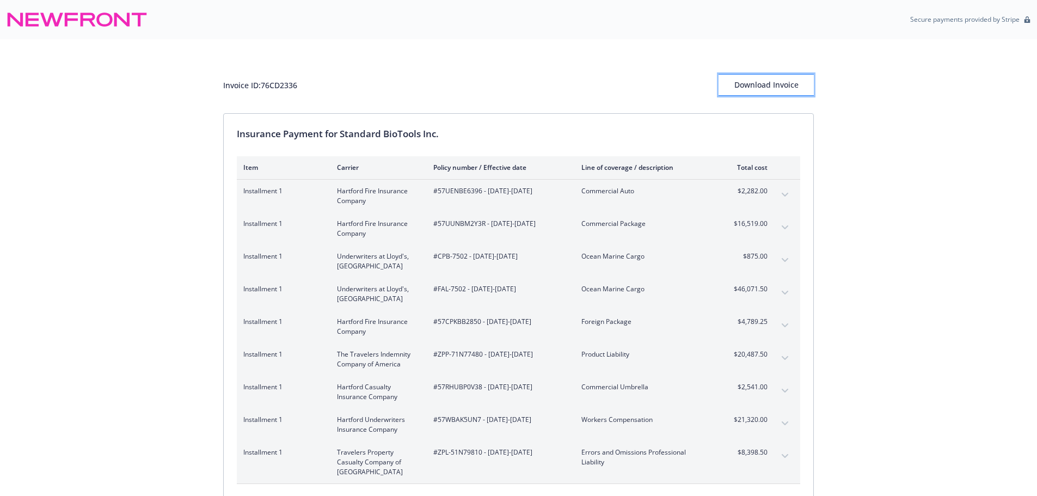
click at [786, 79] on div "Download Invoice" at bounding box center [765, 85] width 95 height 21
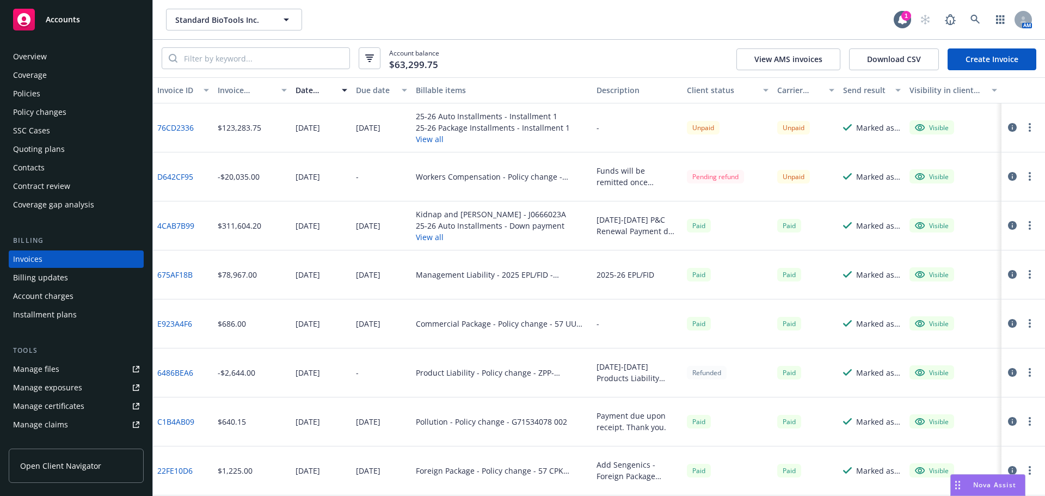
click at [57, 371] on div "Manage files" at bounding box center [36, 368] width 46 height 17
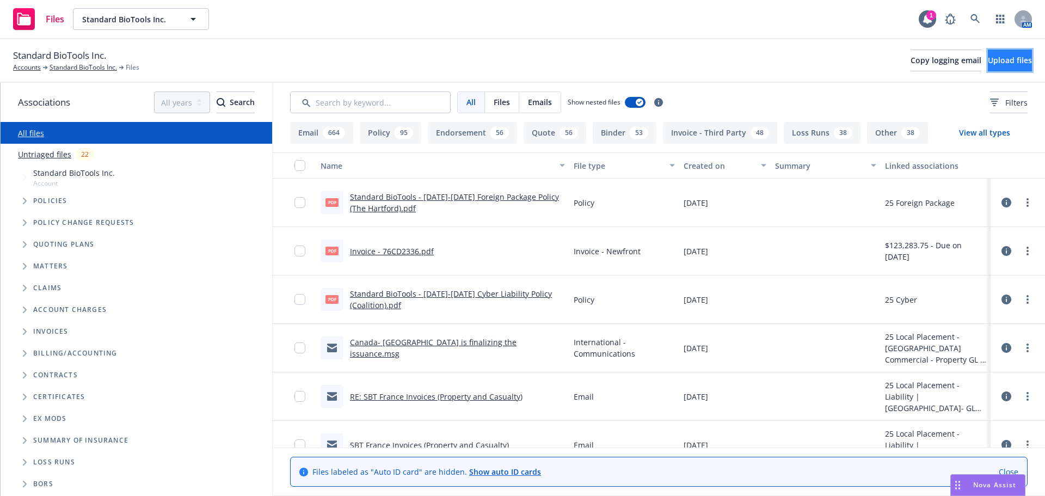
click at [988, 53] on button "Upload files" at bounding box center [1010, 61] width 44 height 22
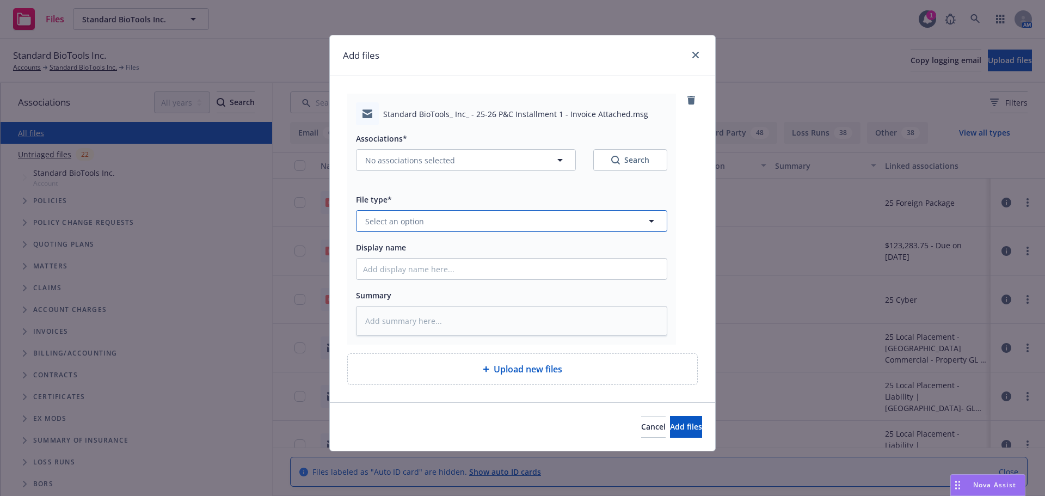
click at [525, 213] on button "Select an option" at bounding box center [511, 221] width 311 height 22
type input "email"
click at [480, 242] on div "Email" at bounding box center [511, 251] width 310 height 29
click at [467, 169] on button "No associations selected" at bounding box center [466, 160] width 220 height 22
type textarea "x"
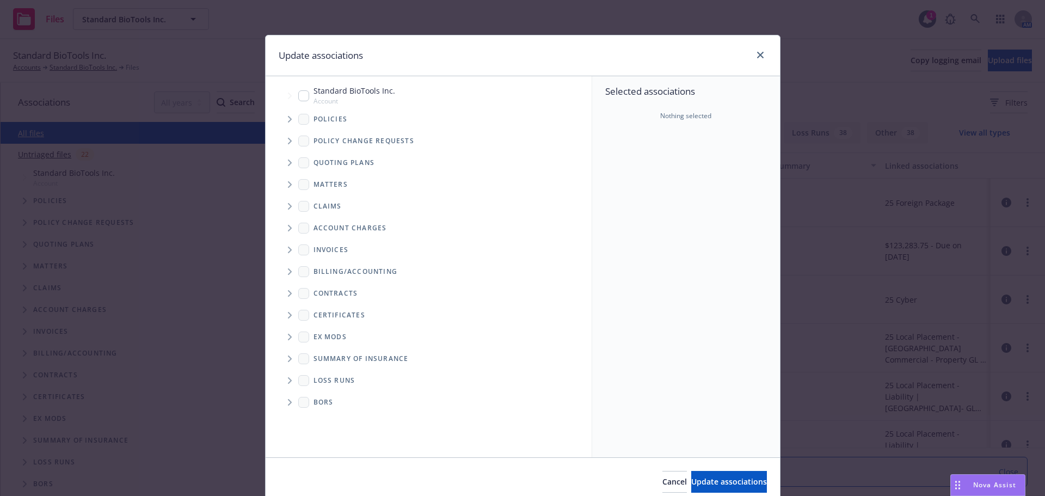
click at [298, 96] on input "Tree Example" at bounding box center [303, 95] width 11 height 11
checkbox input "true"
click at [704, 494] on div "Cancel Update associations" at bounding box center [523, 481] width 514 height 48
click at [703, 485] on span "Update associations" at bounding box center [729, 481] width 76 height 10
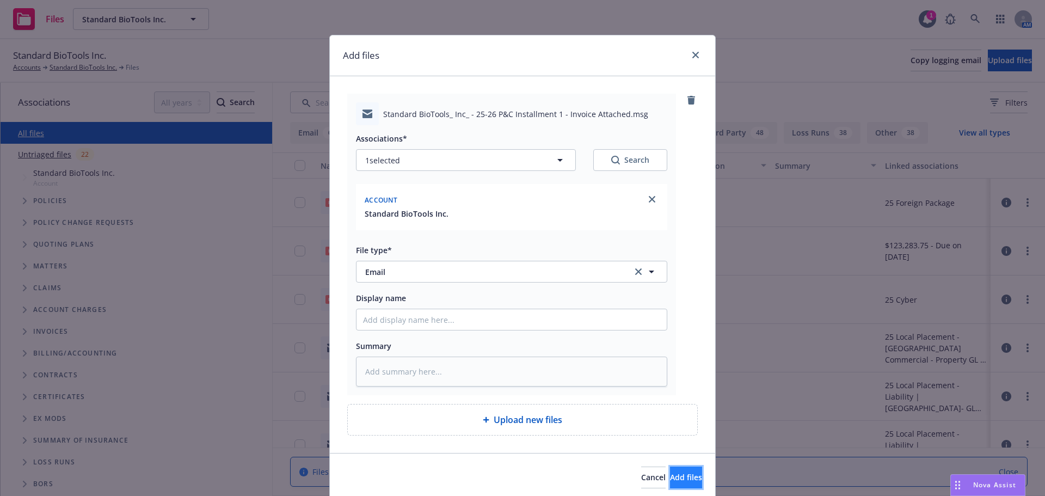
click at [670, 477] on span "Add files" at bounding box center [686, 477] width 32 height 10
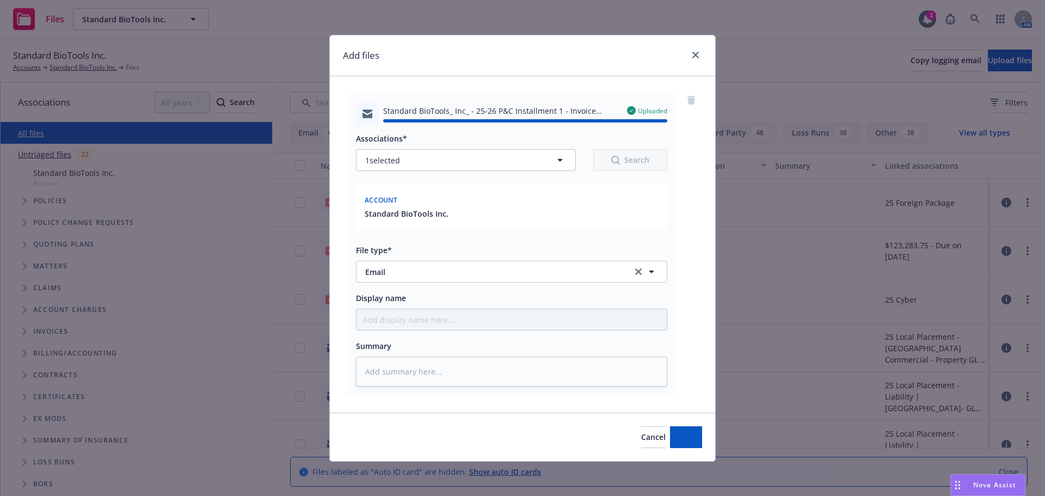
type textarea "x"
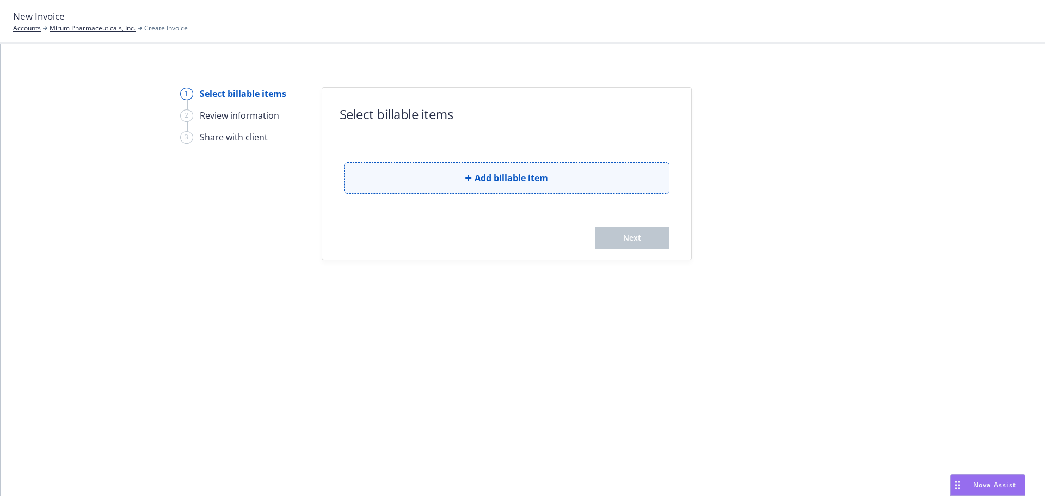
click at [461, 184] on button "Add billable item" at bounding box center [506, 178] width 325 height 32
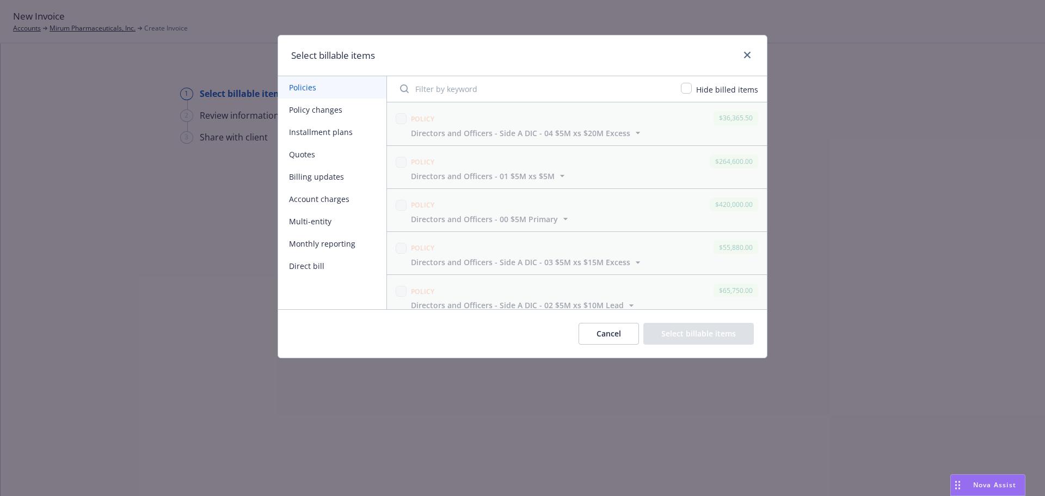
click at [318, 112] on button "Policy changes" at bounding box center [332, 110] width 108 height 22
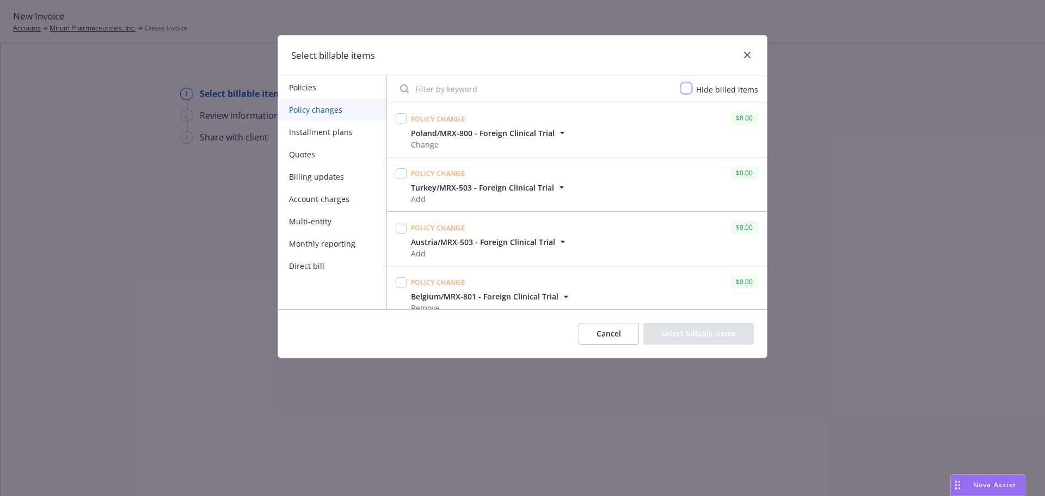
click at [685, 89] on input "checkbox" at bounding box center [686, 88] width 11 height 11
checkbox input "true"
click at [402, 173] on input "checkbox" at bounding box center [401, 174] width 11 height 11
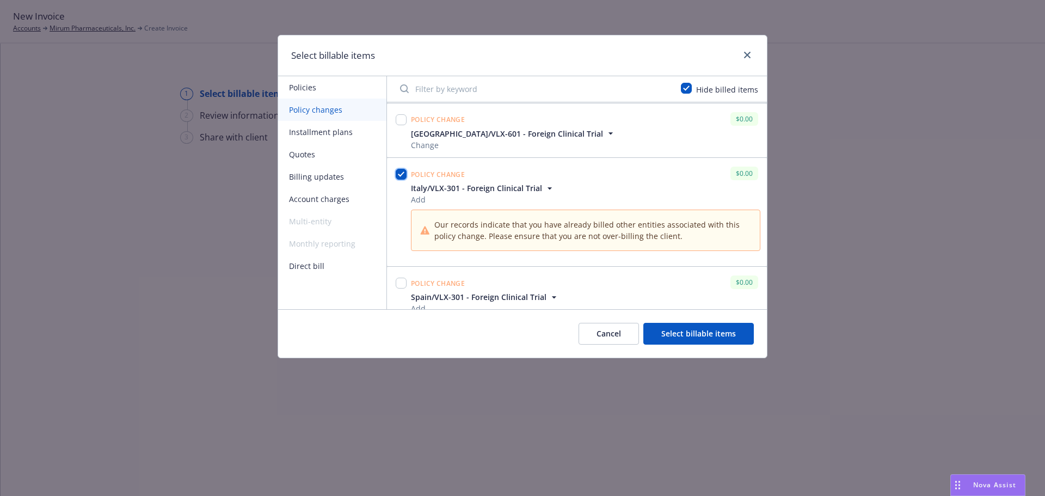
click at [404, 169] on input "checkbox" at bounding box center [401, 174] width 11 height 11
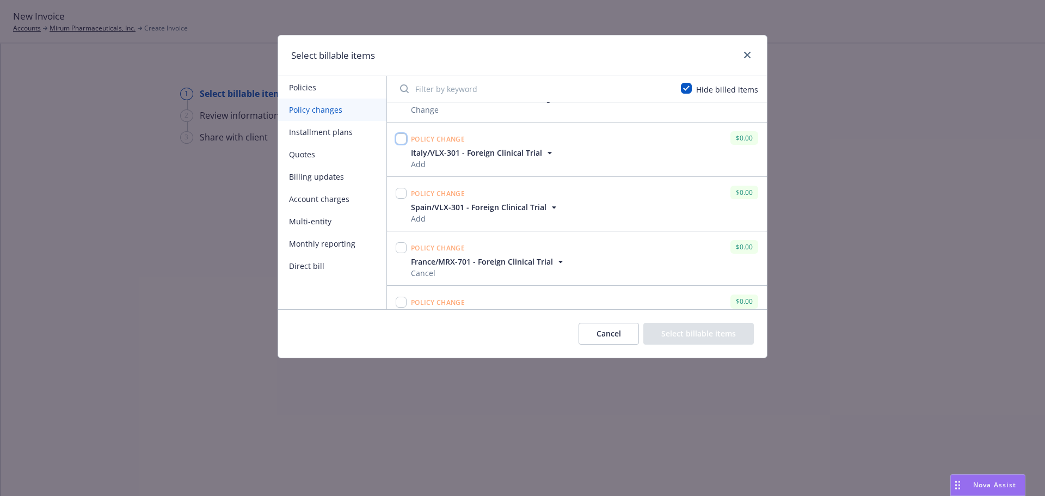
scroll to position [599, 0]
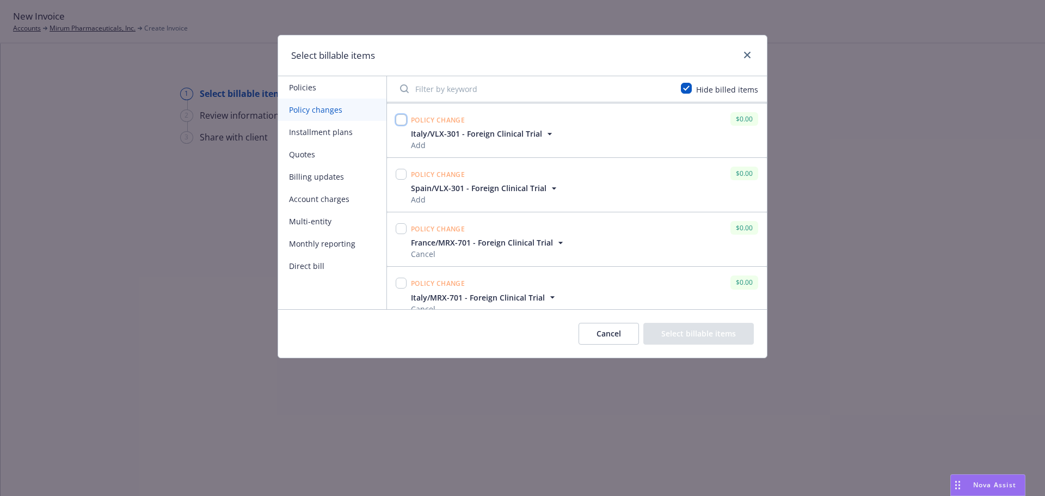
click at [403, 119] on input "checkbox" at bounding box center [401, 119] width 11 height 11
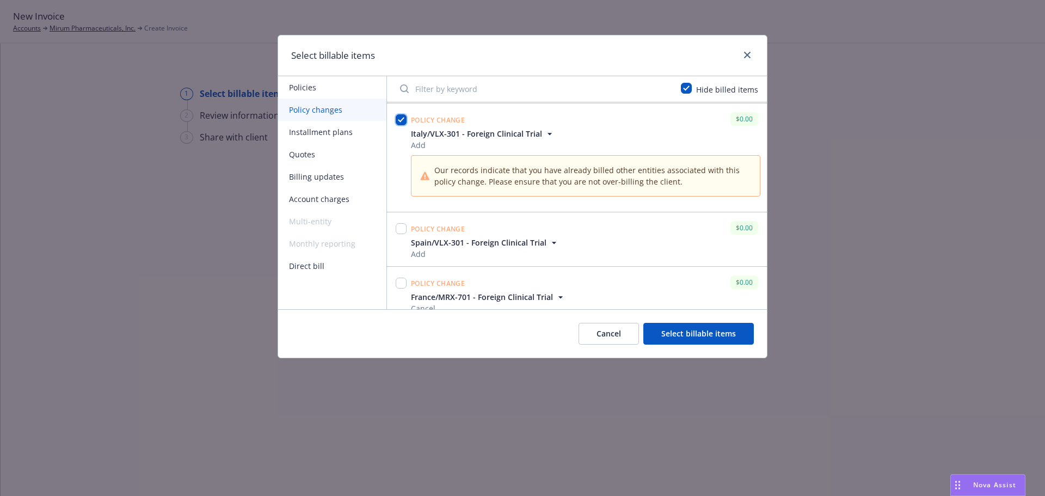
click at [403, 119] on input "checkbox" at bounding box center [401, 119] width 11 height 11
checkbox input "false"
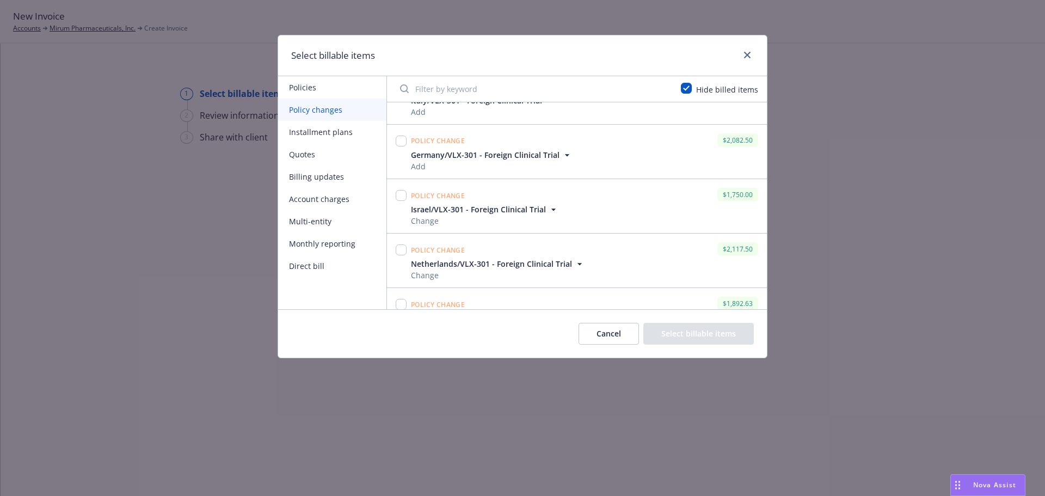
scroll to position [2137, 0]
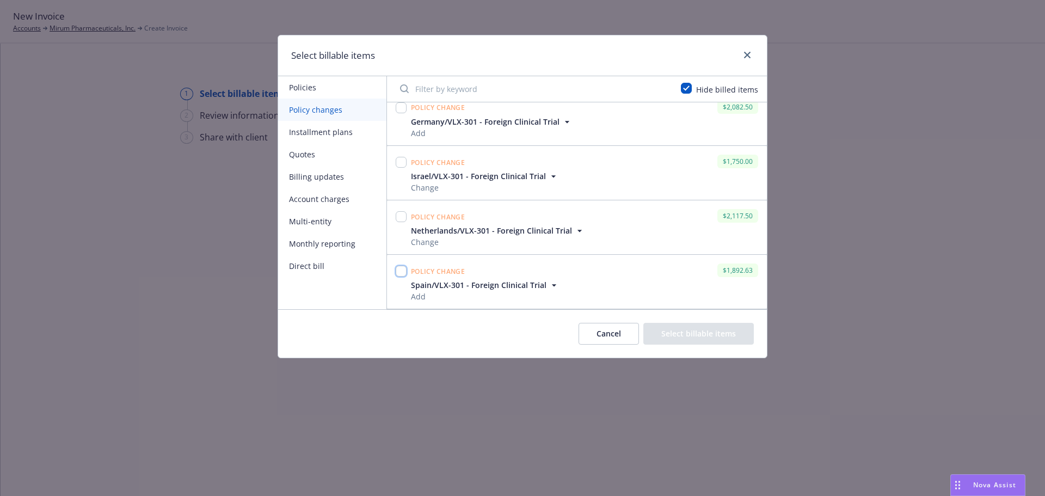
click at [401, 276] on input "checkbox" at bounding box center [401, 271] width 11 height 11
checkbox input "true"
click at [403, 213] on input "checkbox" at bounding box center [401, 216] width 11 height 11
checkbox input "true"
click at [401, 163] on input "checkbox" at bounding box center [401, 162] width 11 height 11
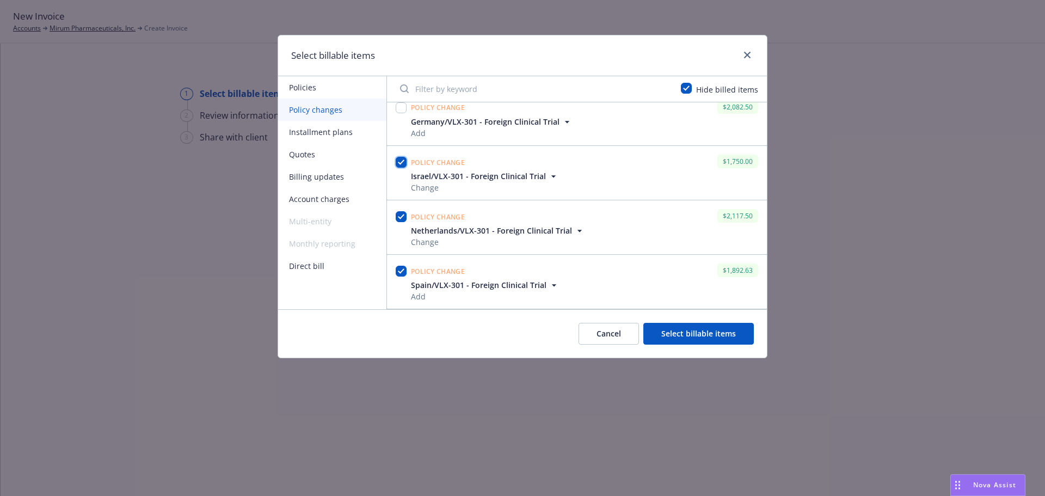
checkbox input "true"
click at [399, 214] on input "checkbox" at bounding box center [401, 216] width 11 height 11
checkbox input "true"
click at [400, 158] on input "checkbox" at bounding box center [401, 162] width 11 height 11
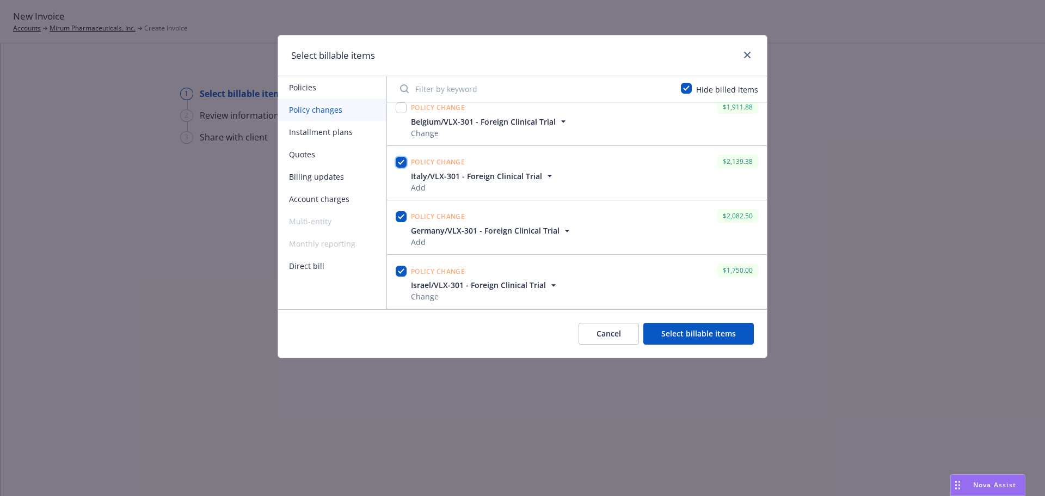
checkbox input "true"
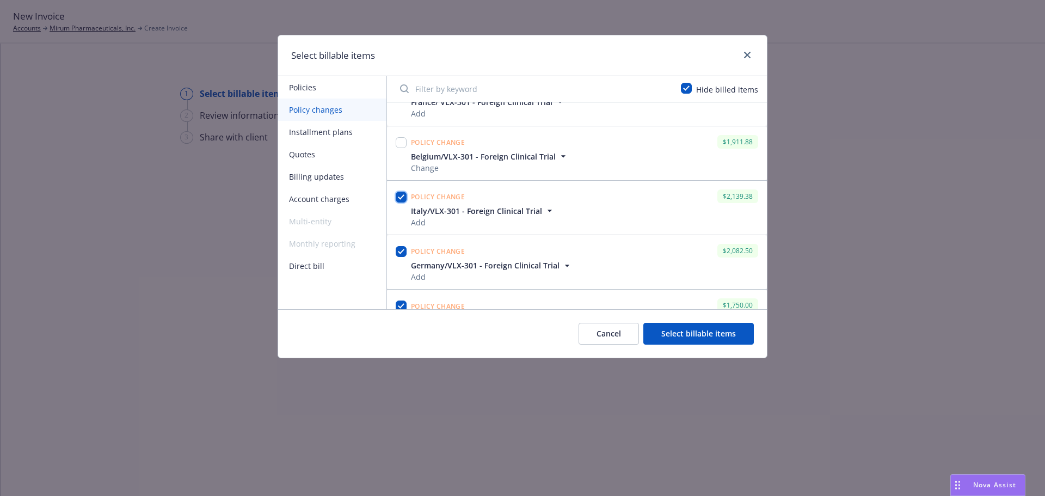
scroll to position [1973, 0]
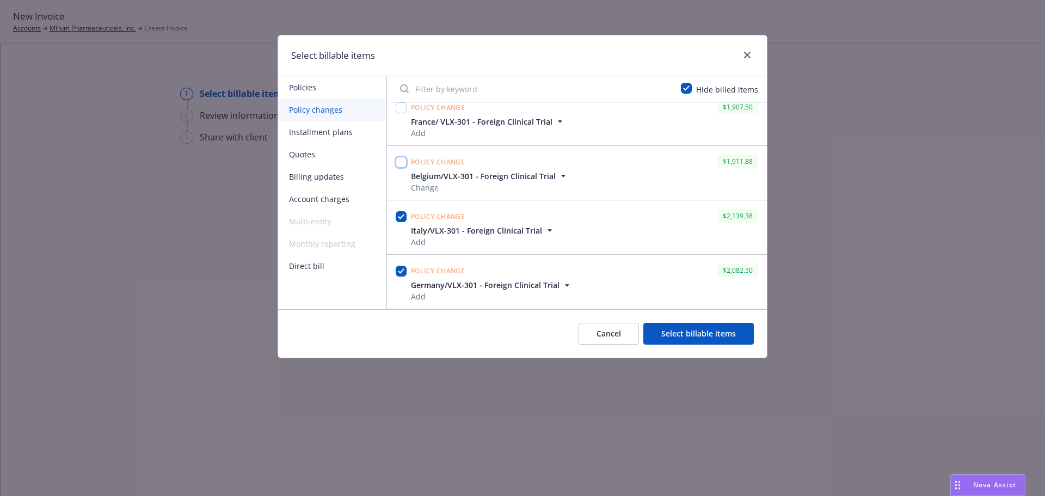
click at [399, 161] on input "checkbox" at bounding box center [401, 162] width 11 height 11
checkbox input "true"
click at [402, 216] on input "checkbox" at bounding box center [401, 216] width 11 height 11
checkbox input "true"
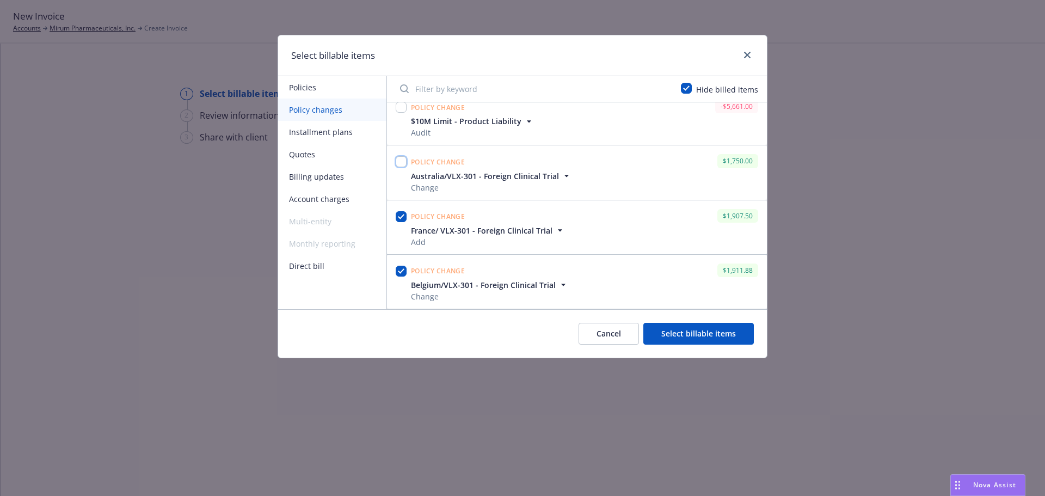
click at [401, 161] on input "checkbox" at bounding box center [401, 161] width 11 height 11
checkbox input "true"
click at [709, 332] on button "Select billable items" at bounding box center [698, 334] width 110 height 22
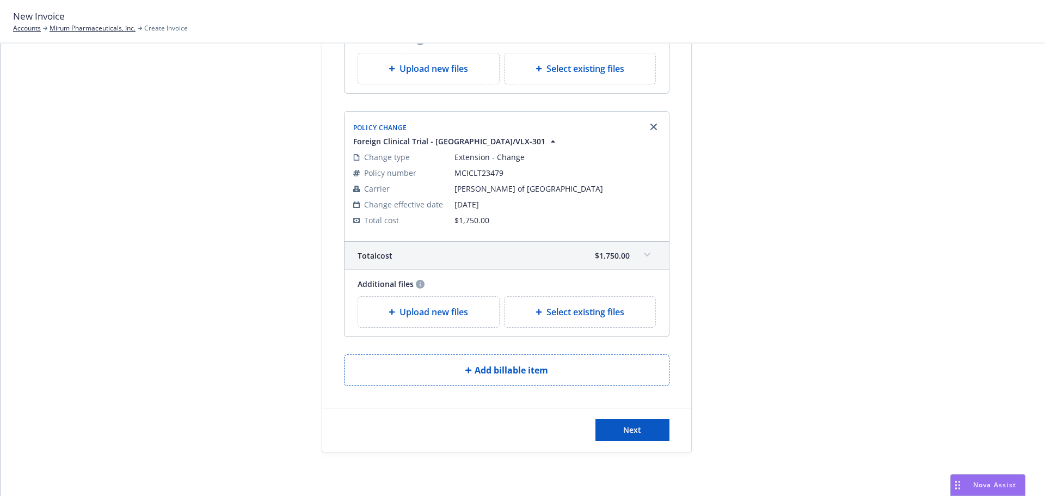
scroll to position [1410, 0]
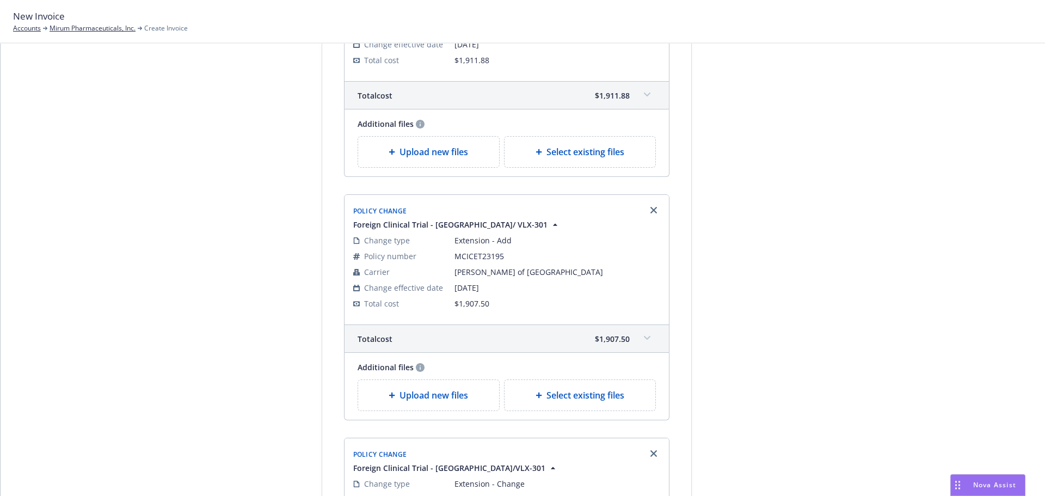
click at [642, 334] on span at bounding box center [646, 337] width 17 height 17
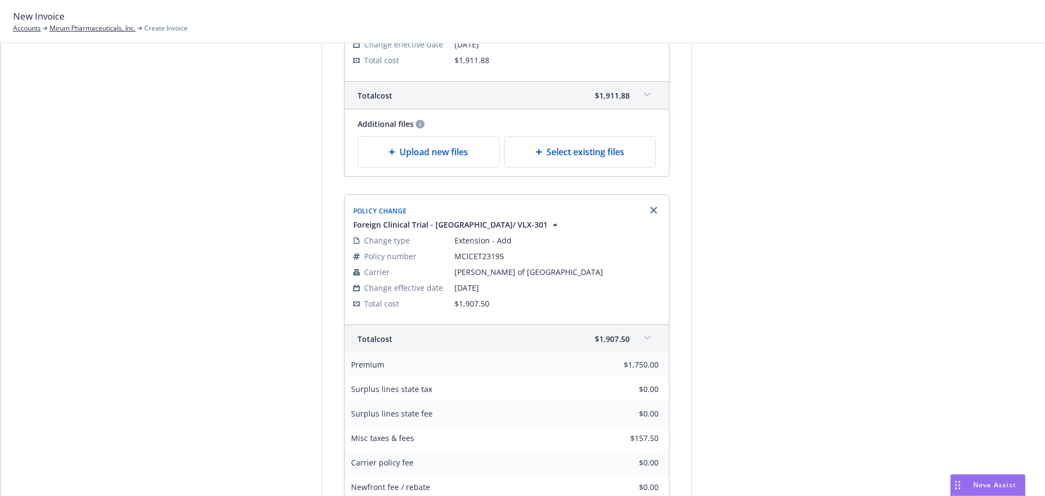
click at [642, 334] on span at bounding box center [646, 337] width 17 height 17
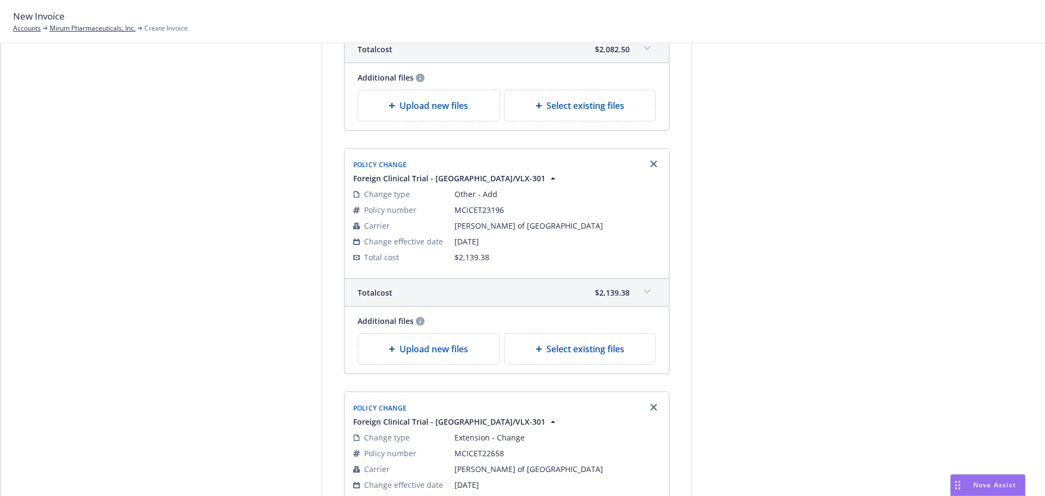
scroll to position [811, 0]
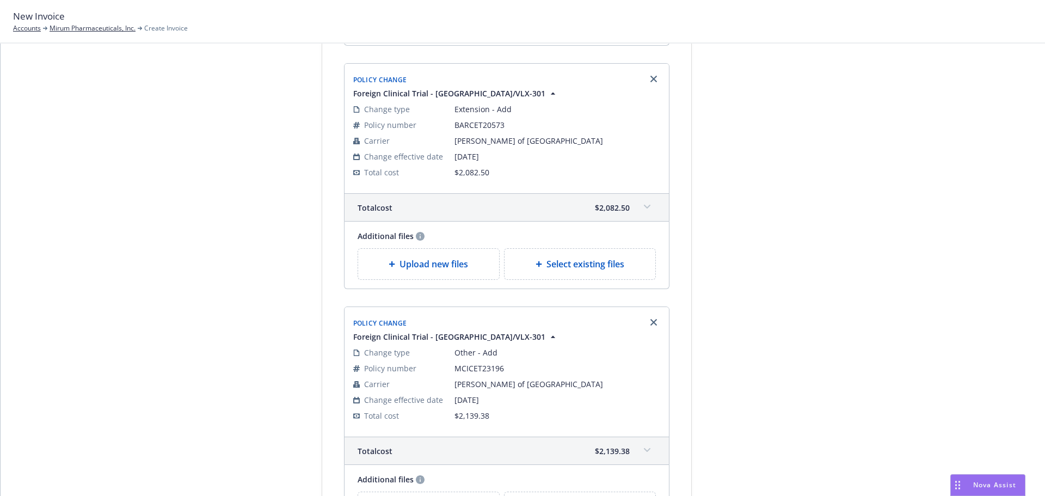
click at [638, 452] on span at bounding box center [646, 449] width 17 height 17
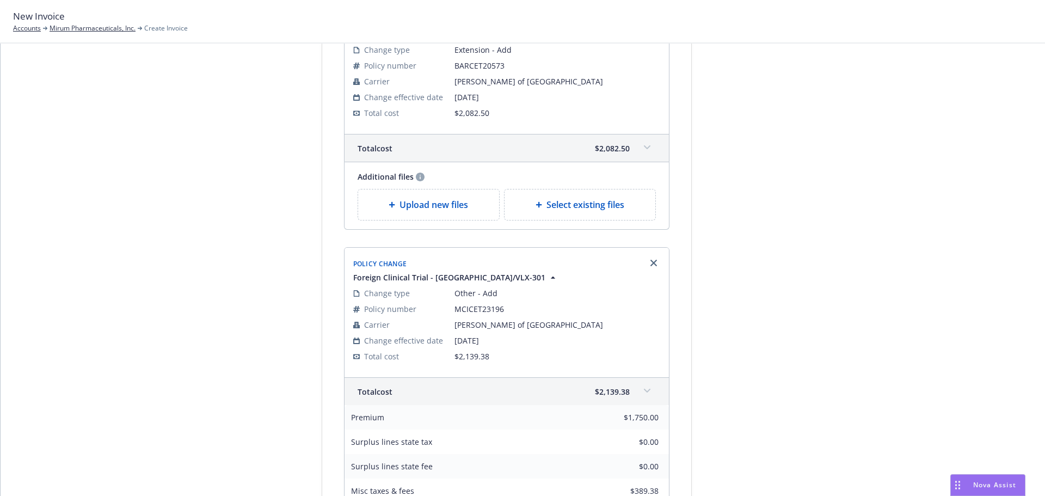
scroll to position [975, 0]
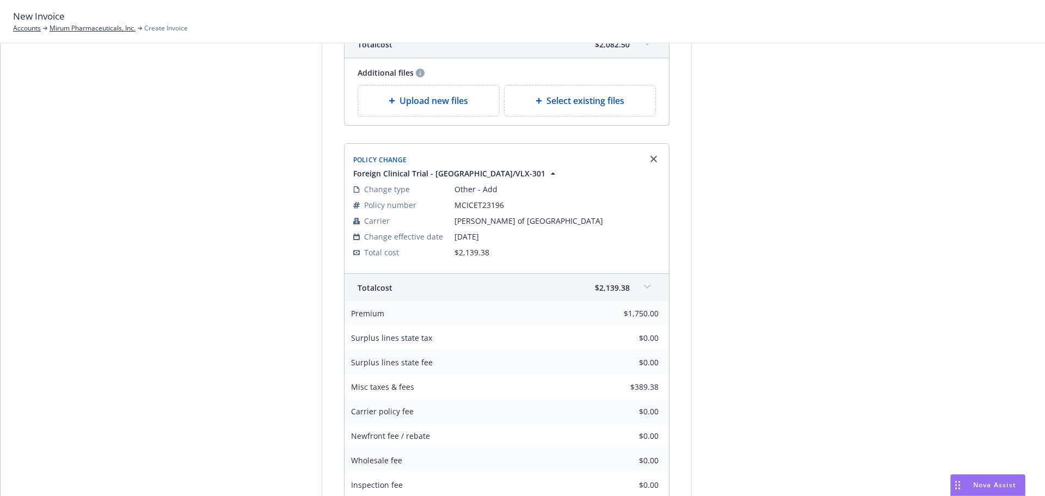
click at [639, 283] on span at bounding box center [646, 286] width 17 height 17
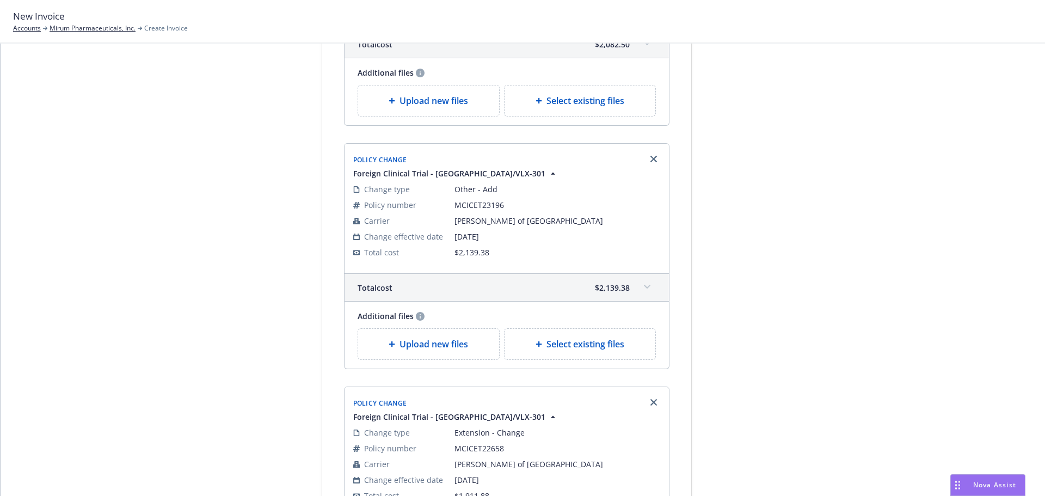
scroll to position [757, 0]
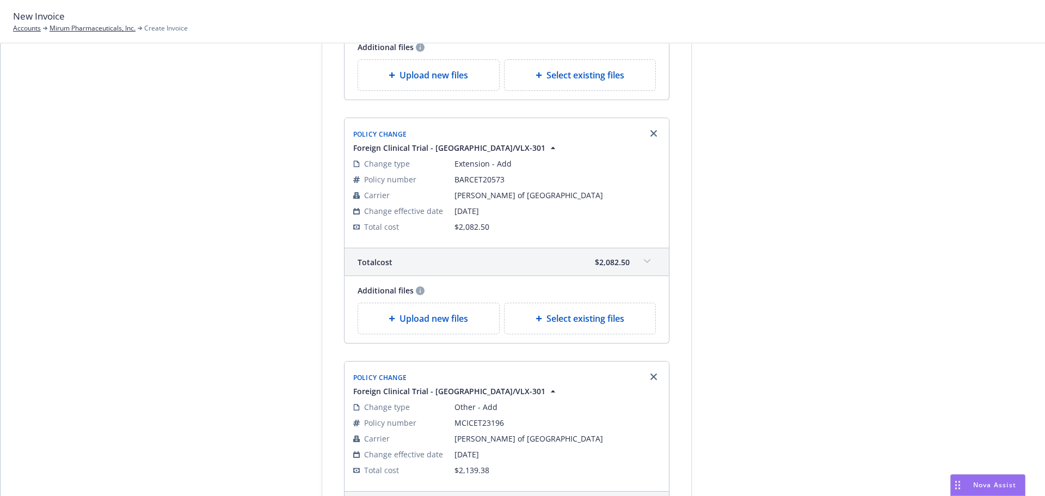
click at [646, 261] on span at bounding box center [646, 261] width 17 height 17
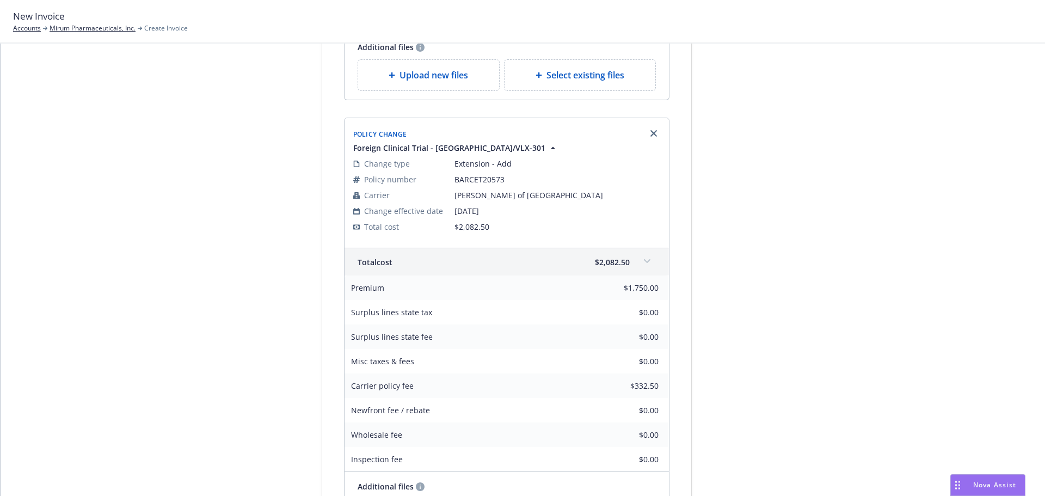
click at [641, 257] on span at bounding box center [646, 261] width 17 height 17
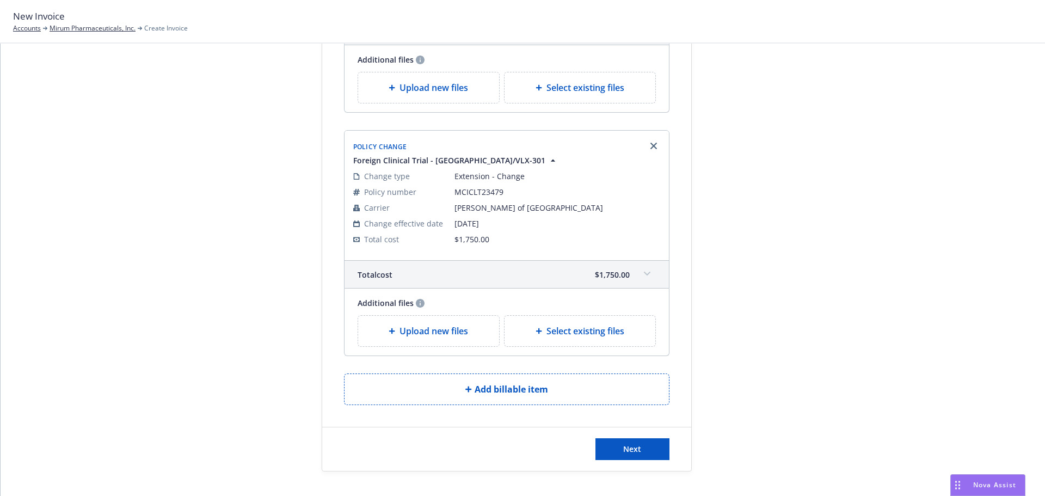
scroll to position [1737, 0]
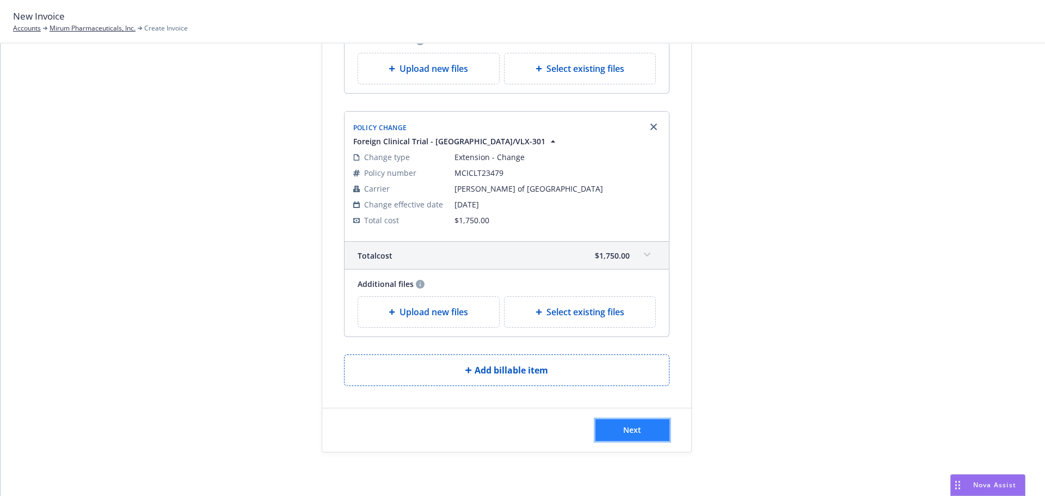
click at [642, 433] on button "Next" at bounding box center [632, 430] width 74 height 22
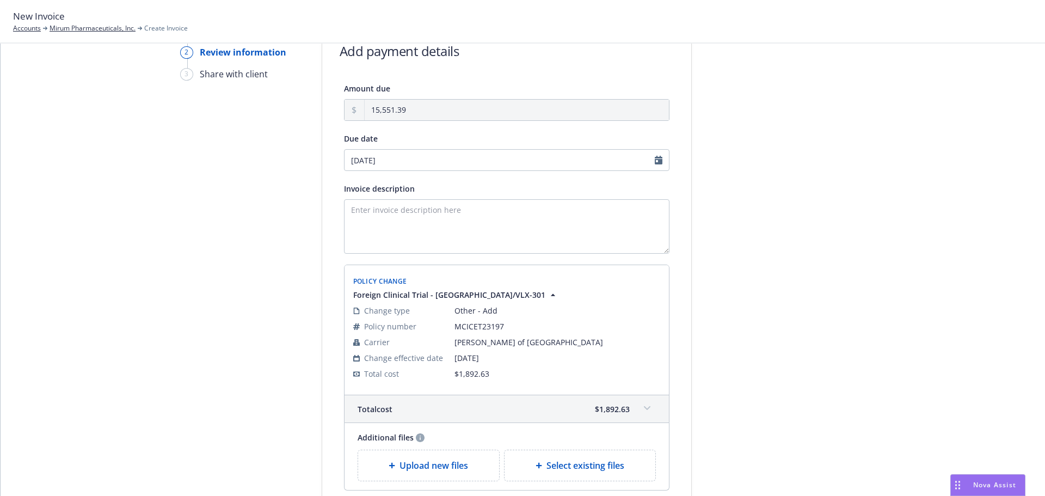
scroll to position [0, 0]
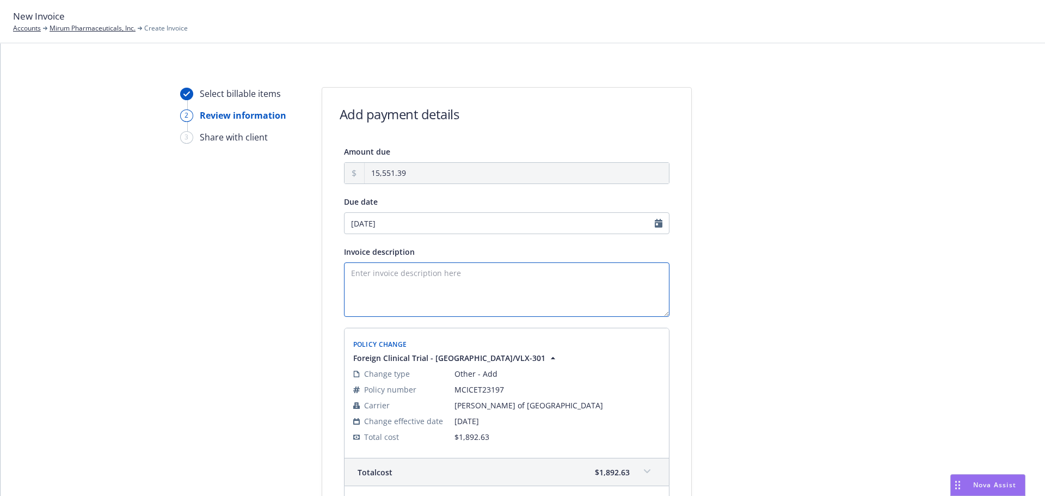
click at [365, 282] on textarea "Invoice description" at bounding box center [506, 289] width 325 height 54
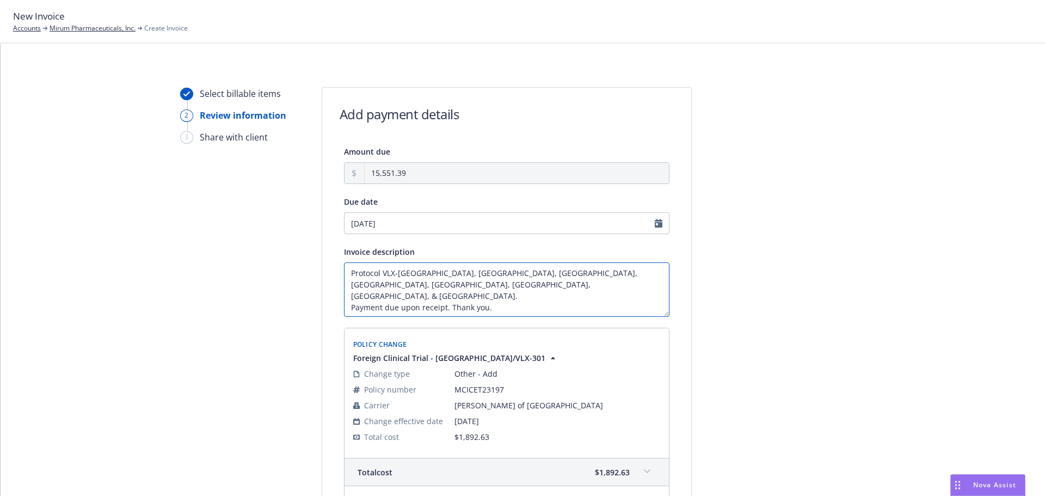
type textarea "Protocol VLX-[GEOGRAPHIC_DATA], [GEOGRAPHIC_DATA], [GEOGRAPHIC_DATA], [GEOGRAPH…"
select select "September"
select select "2025"
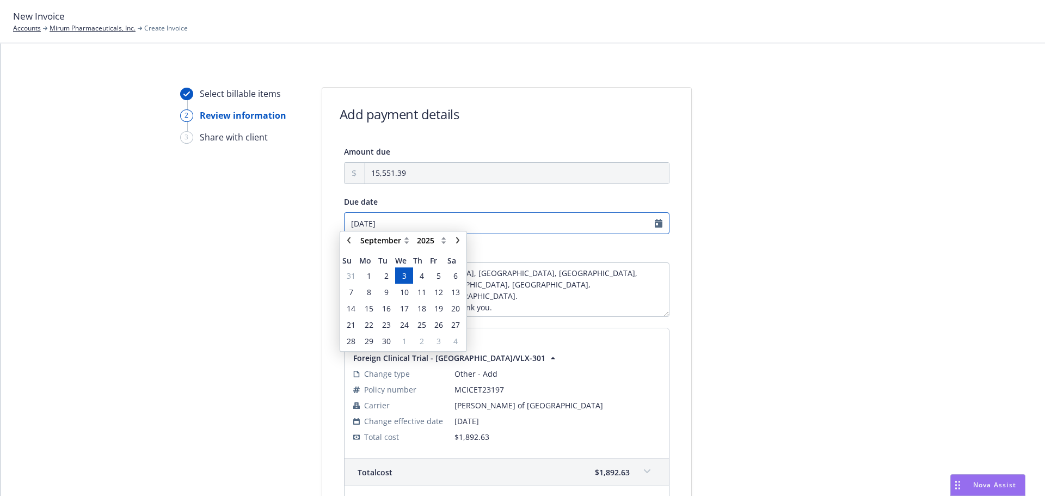
click at [656, 223] on input "09/03/2025" at bounding box center [506, 223] width 325 height 22
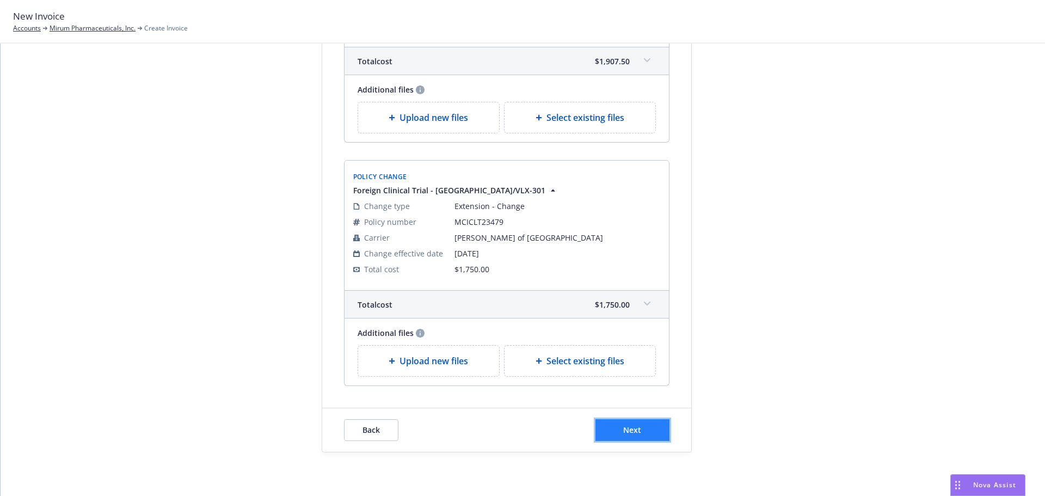
click at [636, 435] on button "Next" at bounding box center [632, 430] width 74 height 22
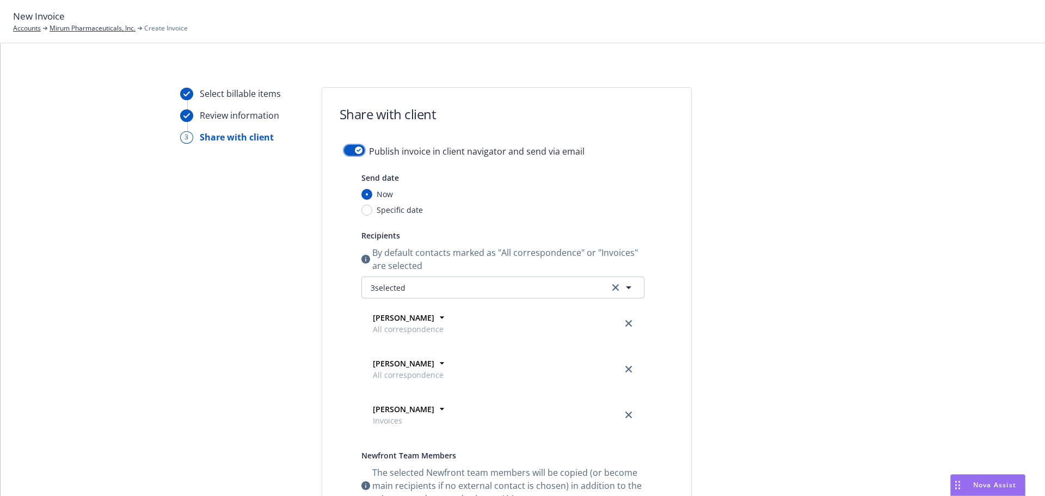
click at [347, 150] on button "button" at bounding box center [354, 150] width 21 height 11
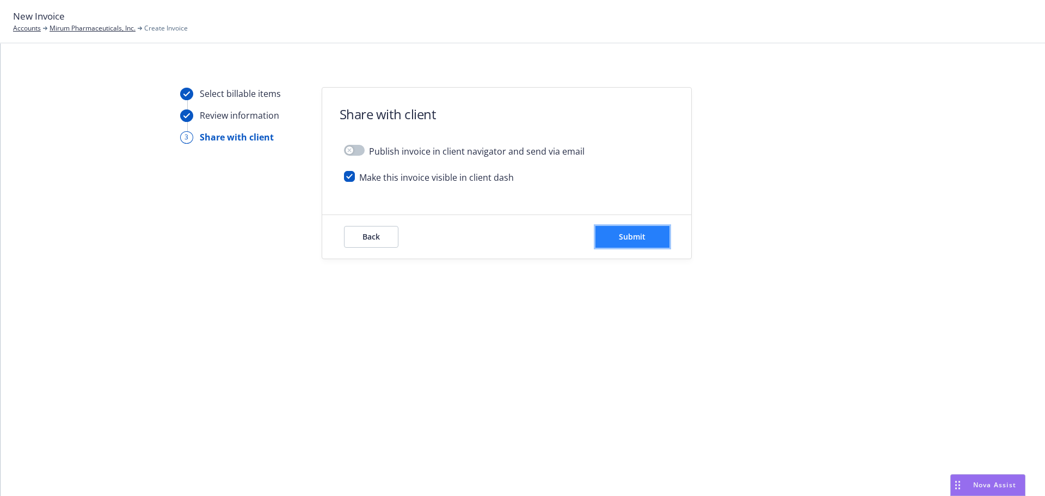
click at [623, 242] on button "Submit" at bounding box center [632, 237] width 74 height 22
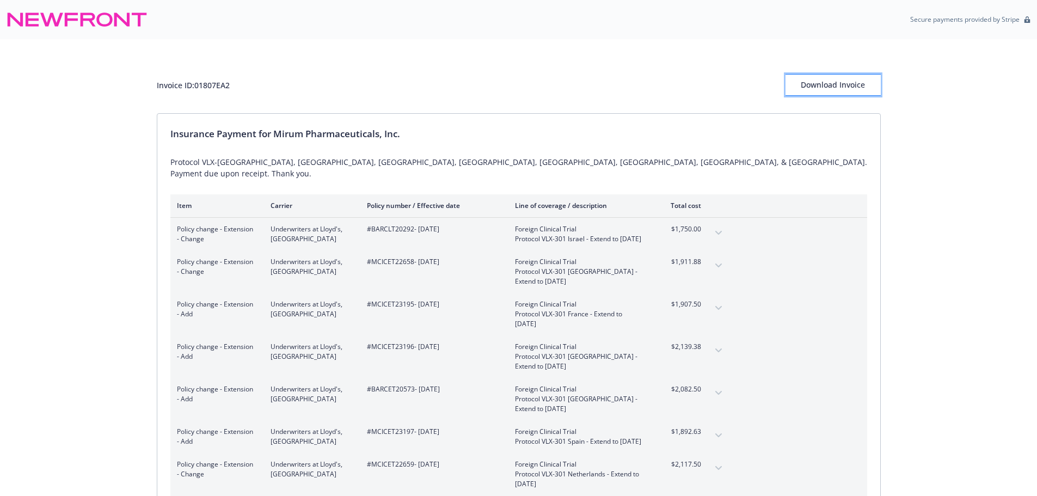
click at [785, 87] on div "Download Invoice" at bounding box center [832, 85] width 95 height 21
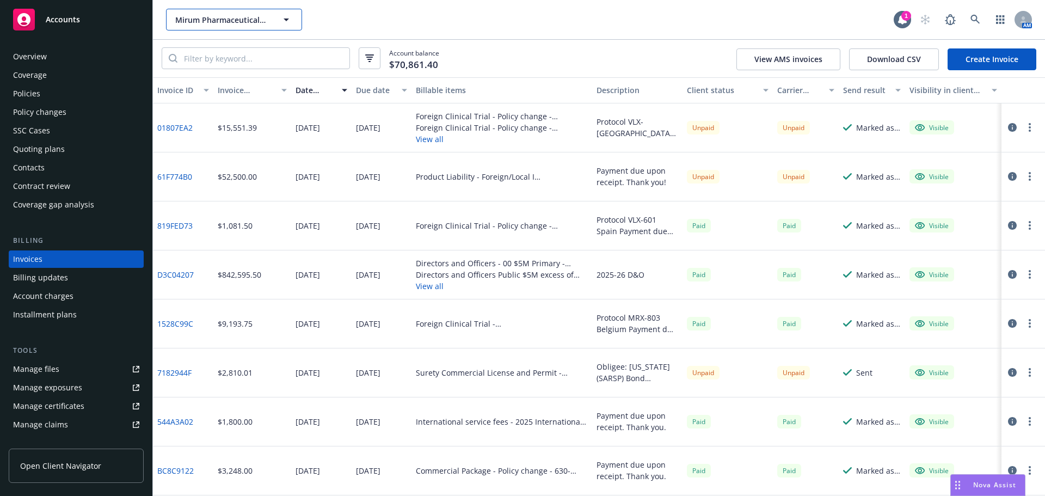
click at [231, 13] on button "Mirum Pharmaceuticals, Inc." at bounding box center [234, 20] width 136 height 22
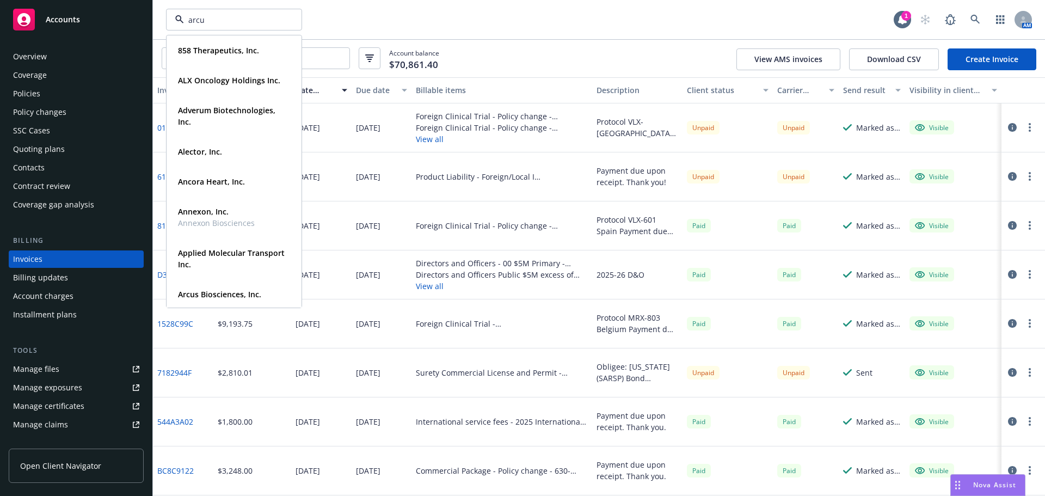
type input "arcus"
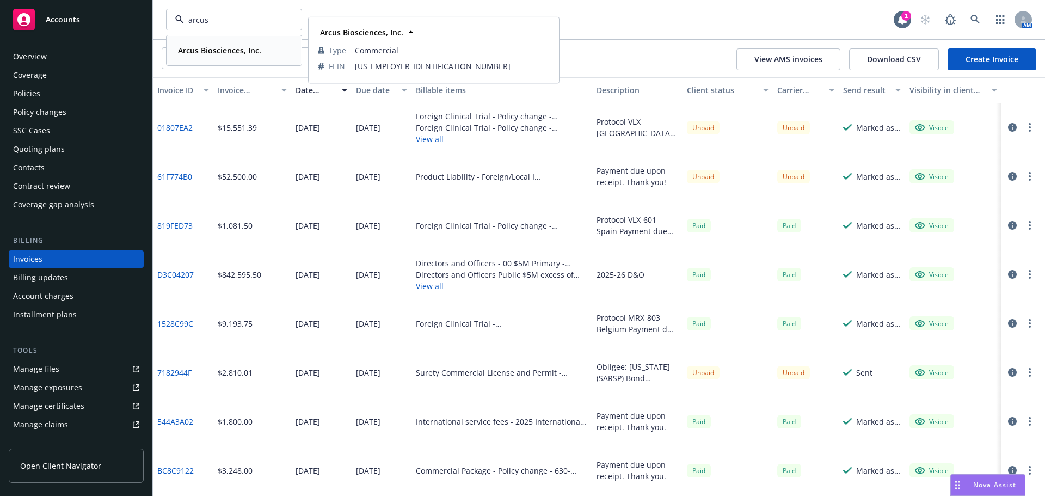
click at [223, 51] on strong "Arcus Biosciences, Inc." at bounding box center [219, 50] width 83 height 10
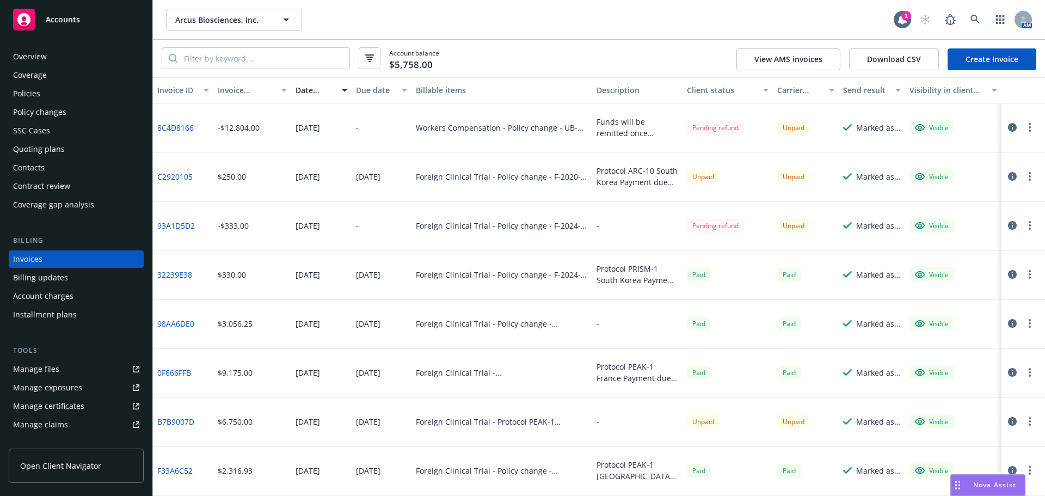
click at [41, 96] on div "Policies" at bounding box center [76, 93] width 126 height 17
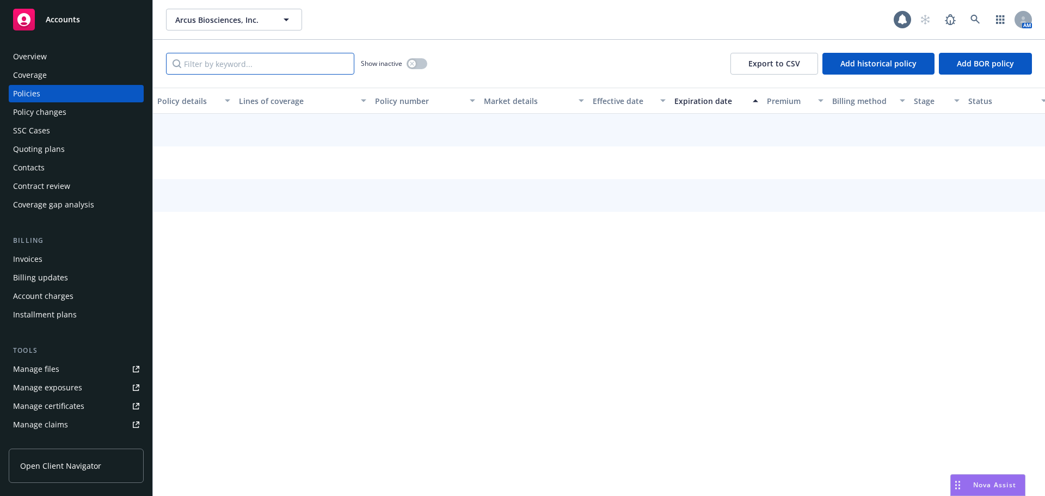
click at [278, 70] on input "Filter by keyword..." at bounding box center [260, 64] width 188 height 22
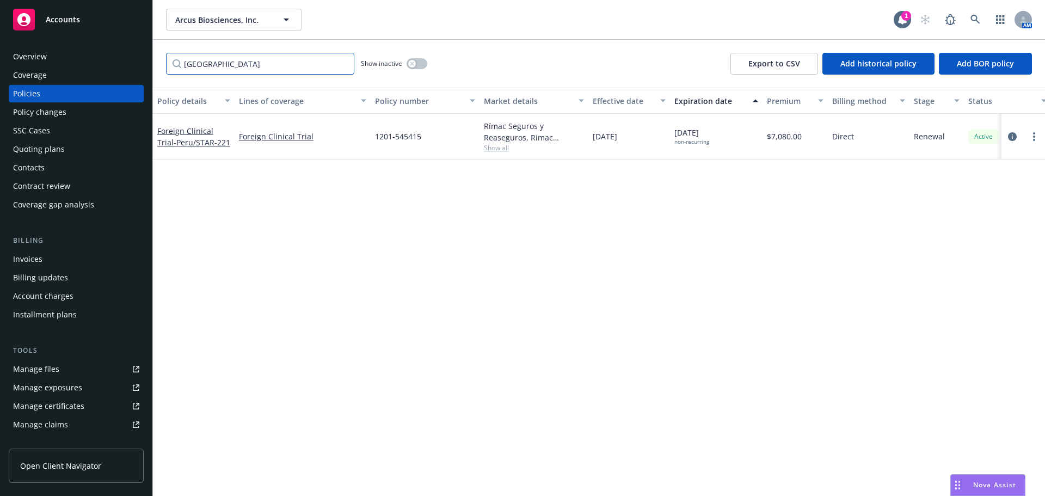
type input "peru"
